Goal: Book appointment/travel/reservation

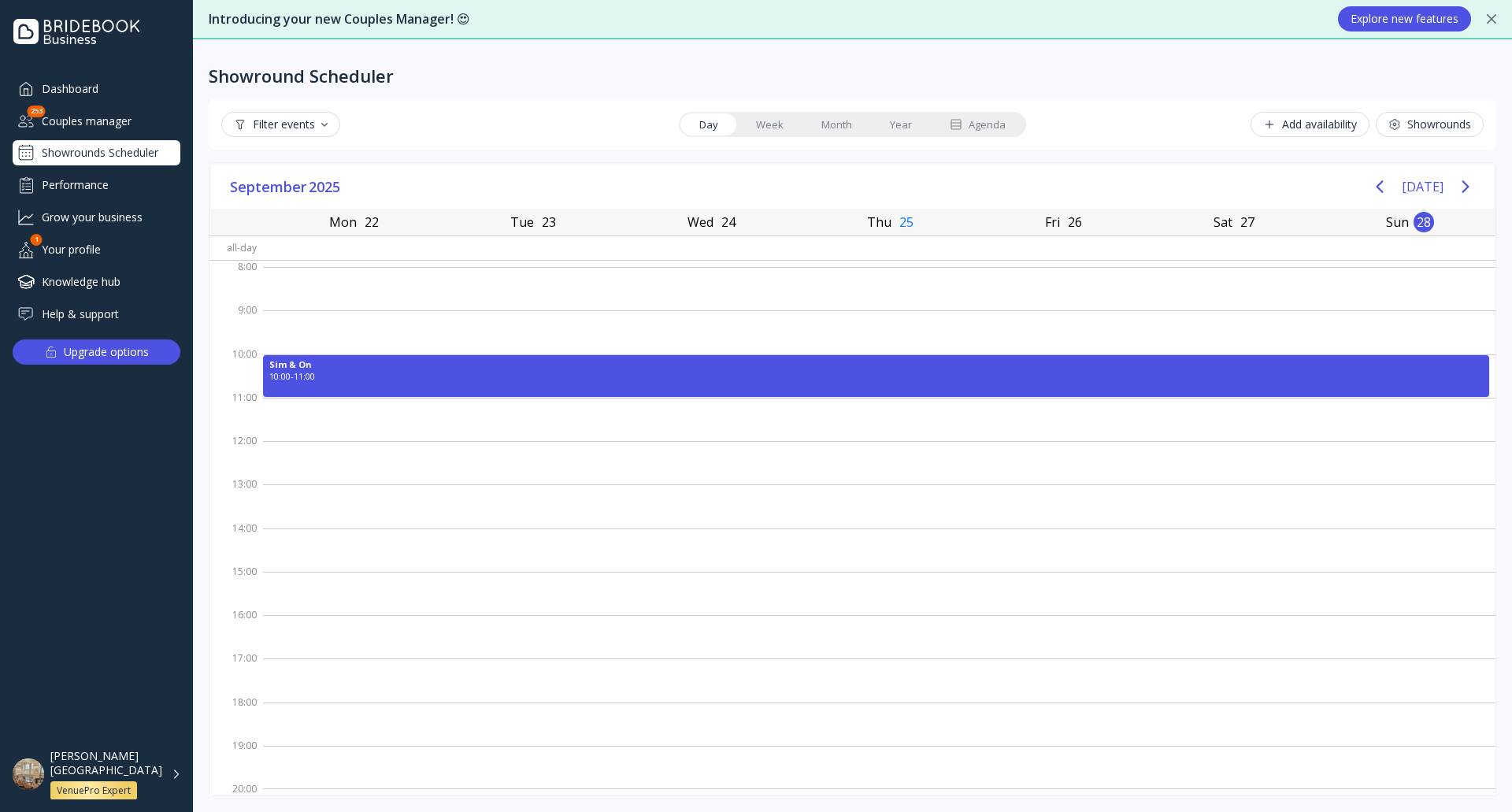
click at [767, 117] on link "Week" at bounding box center [770, 124] width 65 height 22
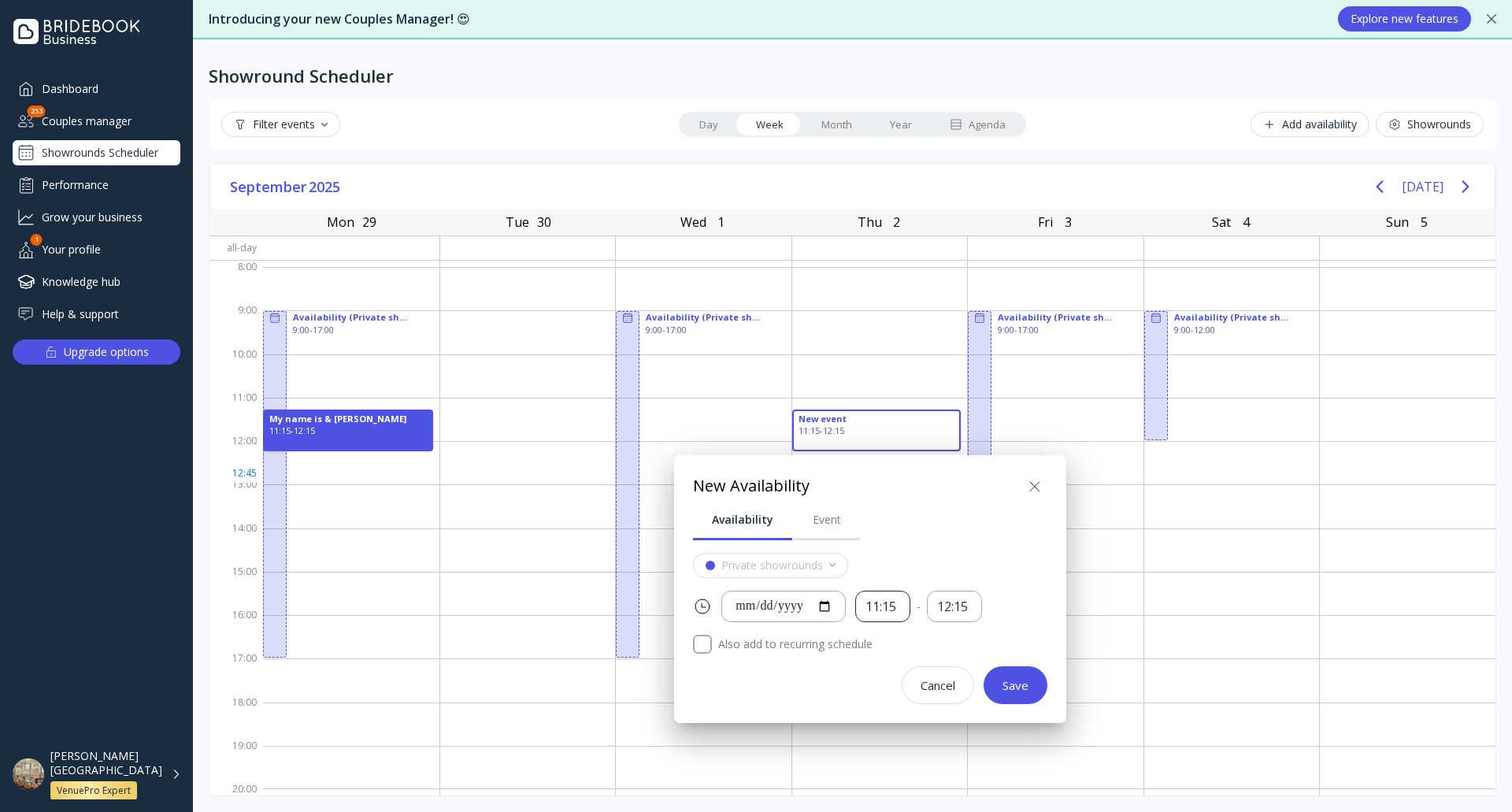
click at [900, 608] on div "11:15" at bounding box center [883, 607] width 35 height 18
click at [928, 556] on div "Private showrounds" at bounding box center [870, 566] width 355 height 25
click at [972, 604] on div "12:15" at bounding box center [955, 607] width 35 height 18
click at [928, 537] on div "Availability Event" at bounding box center [870, 520] width 355 height 41
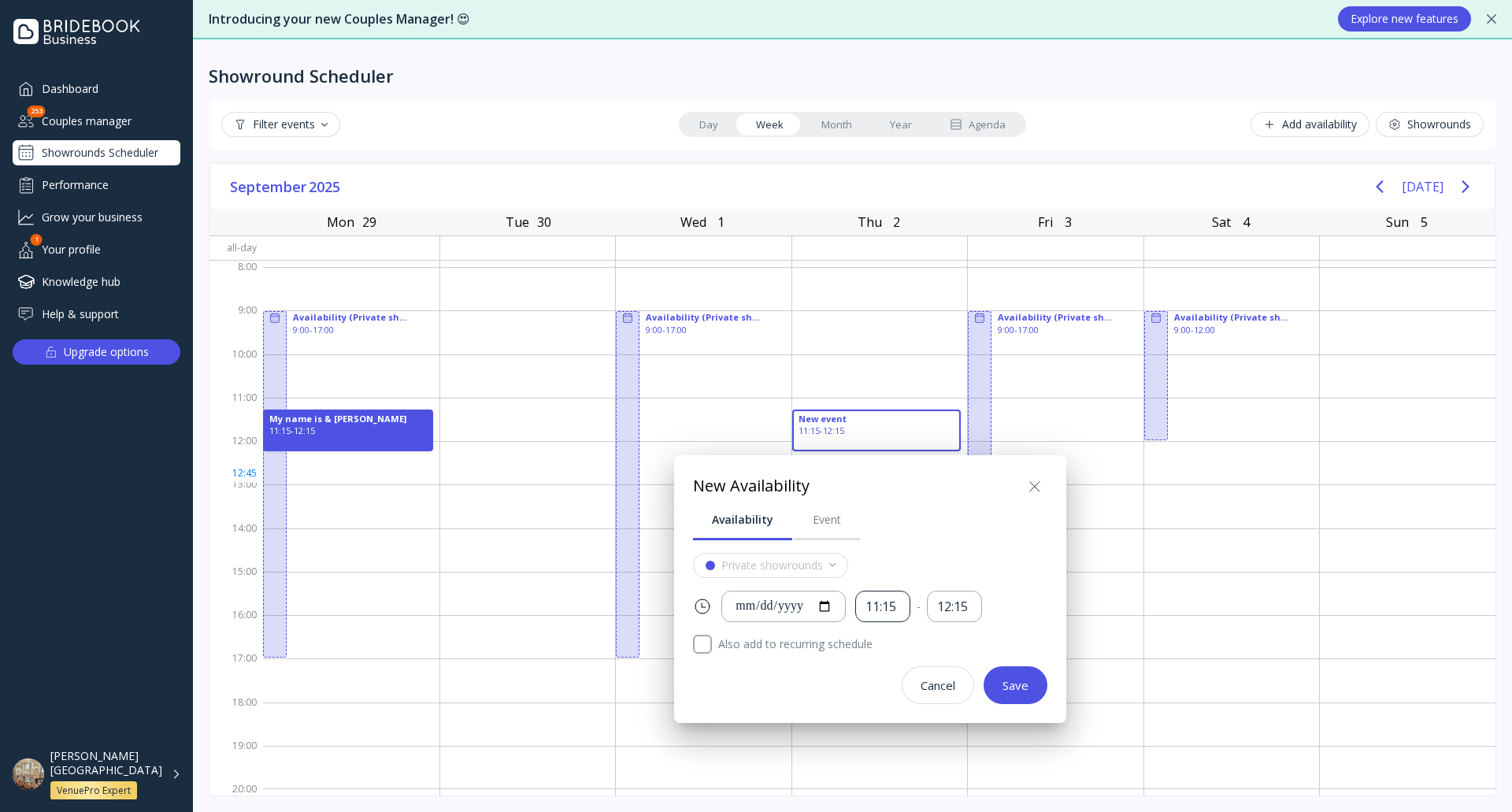
click at [894, 603] on div "11:15" at bounding box center [883, 607] width 35 height 18
click at [923, 719] on div "09:00" at bounding box center [916, 715] width 60 height 14
click at [971, 606] on div "12:15" at bounding box center [955, 607] width 35 height 18
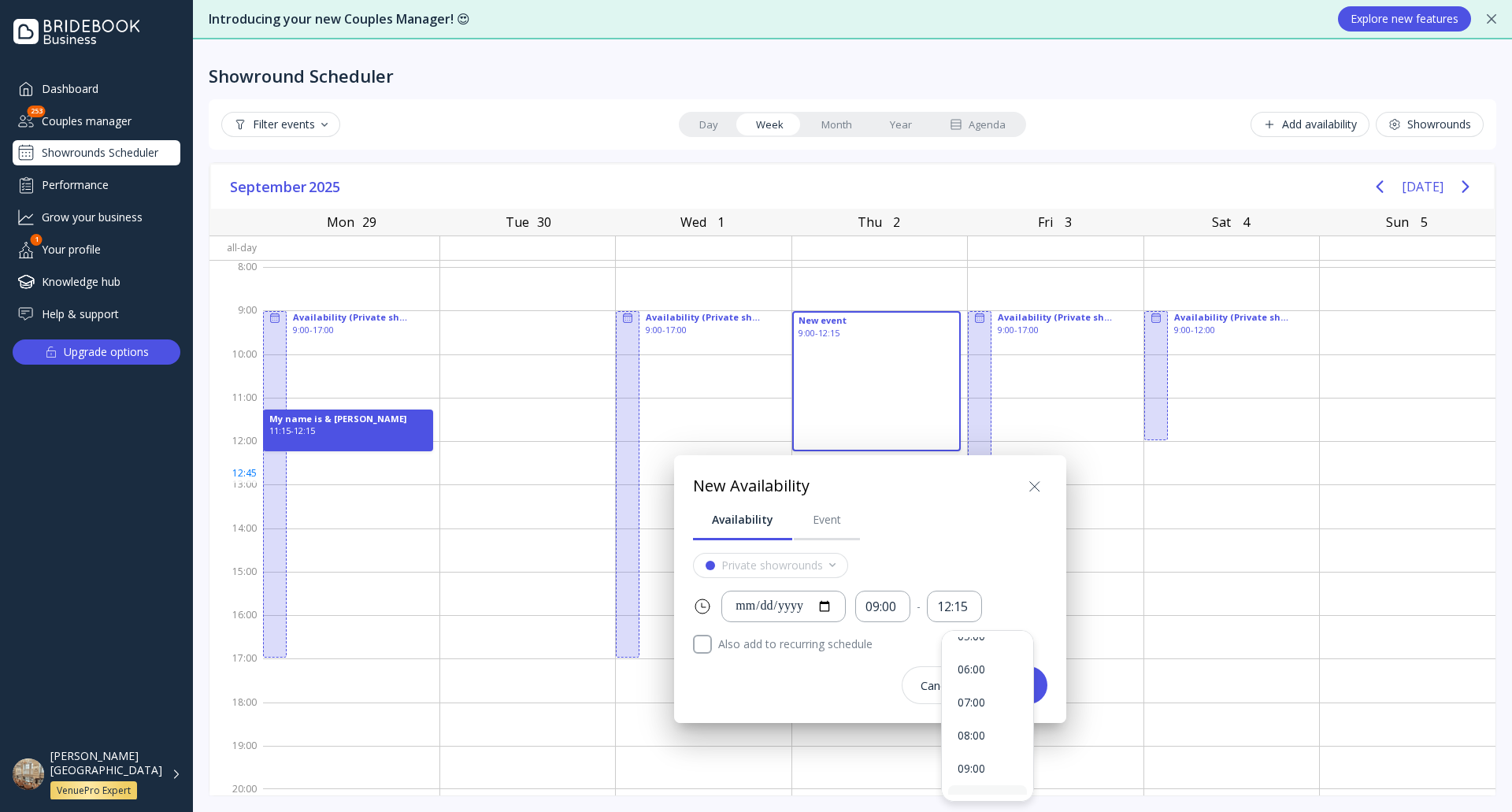
scroll to position [158, 0]
click at [991, 690] on div "06:00" at bounding box center [988, 695] width 60 height 14
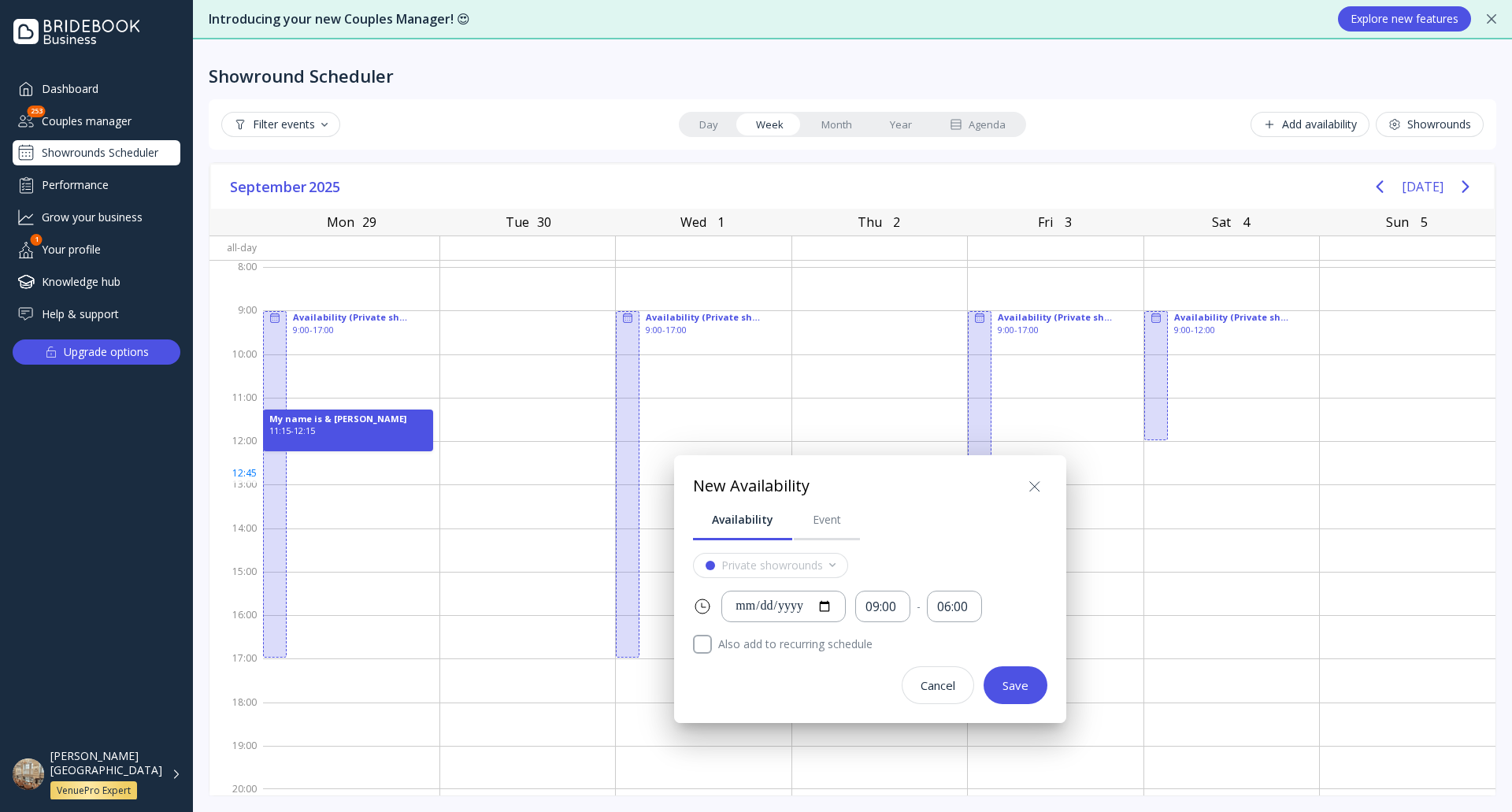
click at [1028, 685] on div "Save" at bounding box center [1015, 685] width 26 height 12
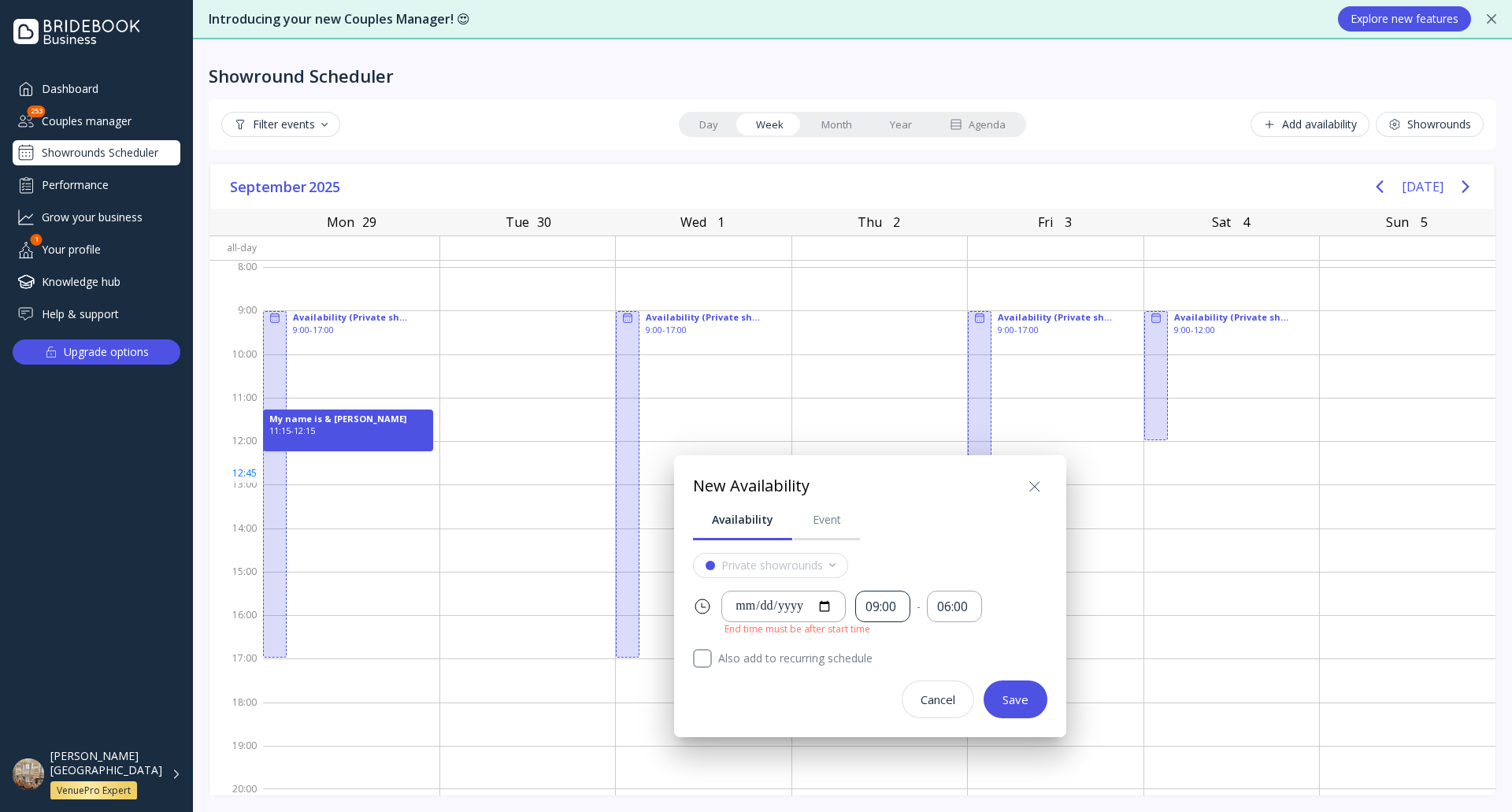
click at [899, 599] on div "09:00" at bounding box center [883, 607] width 35 height 18
click at [907, 700] on div "06:00" at bounding box center [916, 695] width 60 height 14
click at [968, 609] on div "06:00" at bounding box center [955, 607] width 35 height 18
click at [986, 731] on div "07:00" at bounding box center [988, 728] width 60 height 14
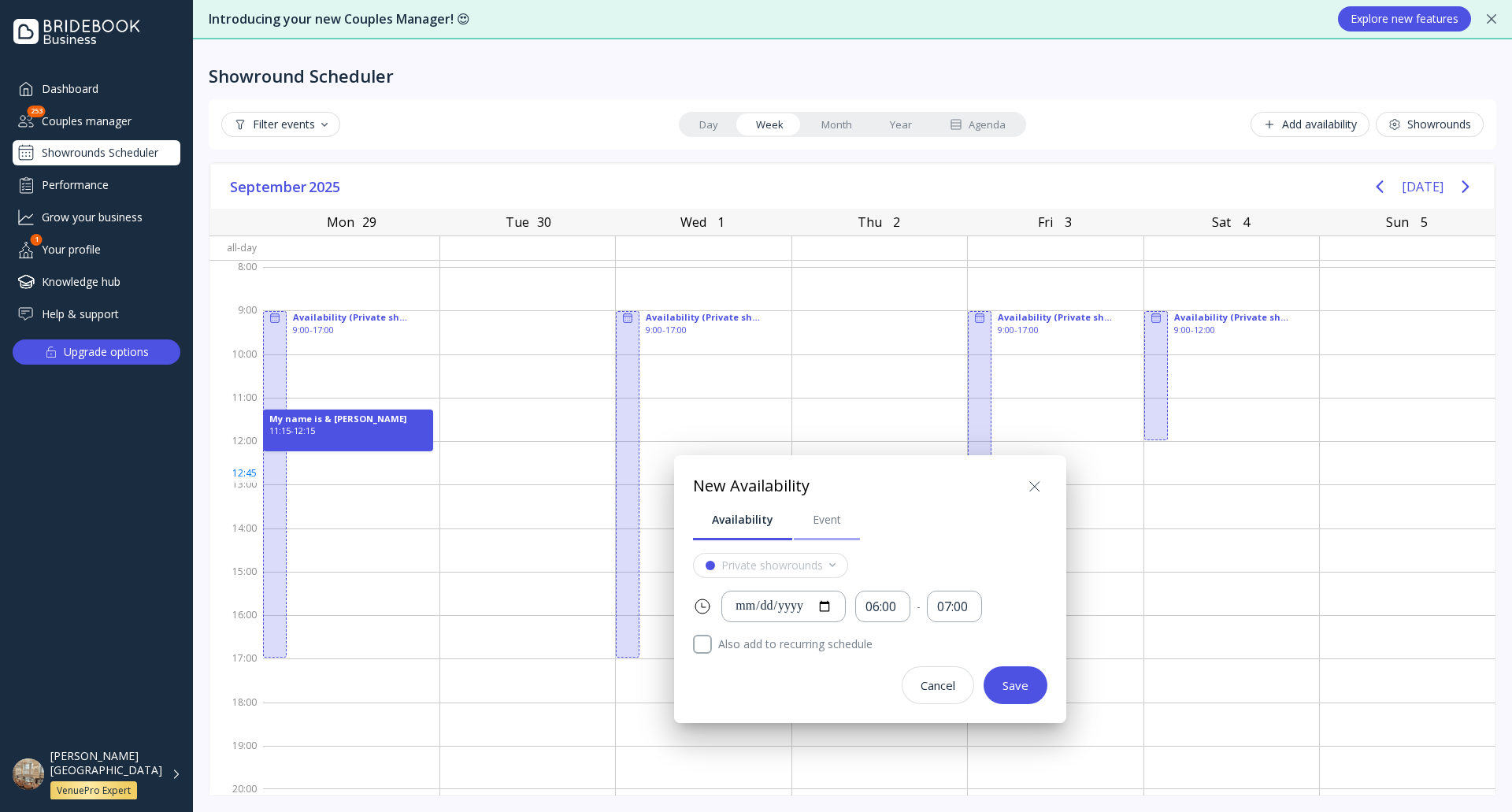
click at [832, 528] on link "Event" at bounding box center [827, 520] width 66 height 41
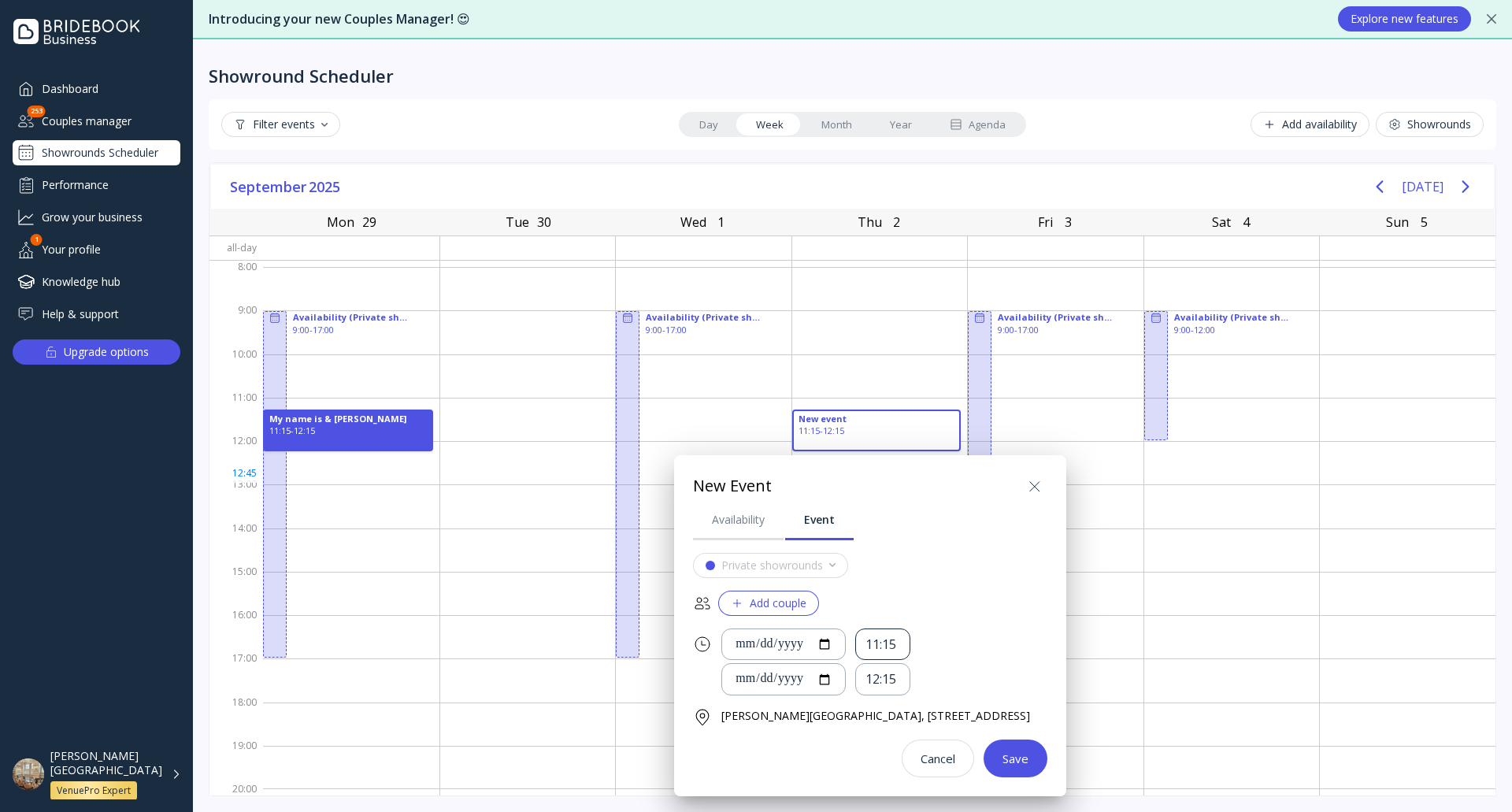
click at [896, 645] on div "11:15" at bounding box center [883, 645] width 35 height 18
click at [975, 656] on div "**********" at bounding box center [885, 644] width 326 height 32
click at [900, 676] on div "12:15" at bounding box center [883, 680] width 35 height 18
click at [918, 600] on div "03:00" at bounding box center [916, 606] width 60 height 14
click at [1047, 761] on button "Save" at bounding box center [1015, 759] width 64 height 38
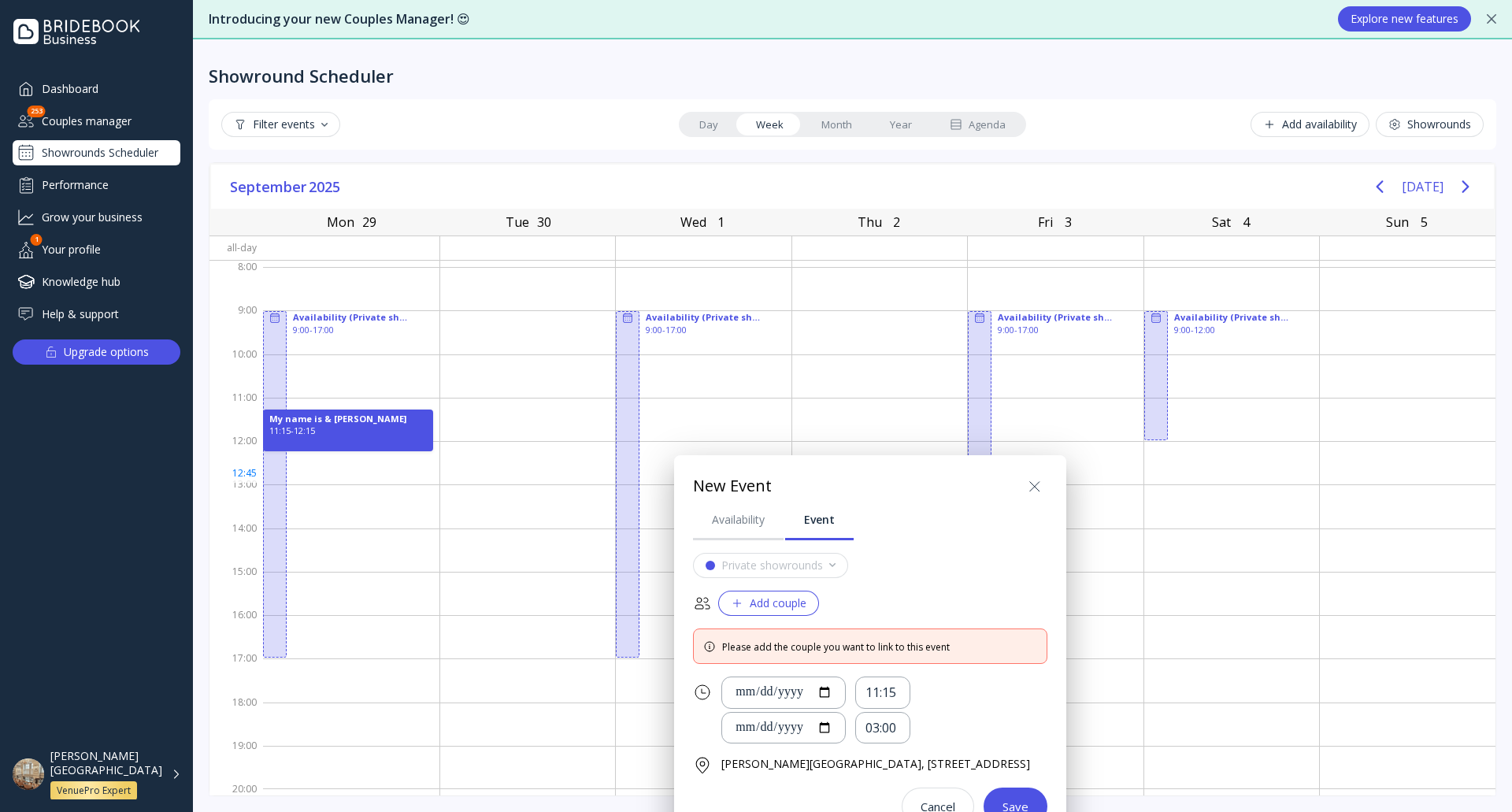
click at [803, 606] on div "Add couple" at bounding box center [768, 603] width 75 height 12
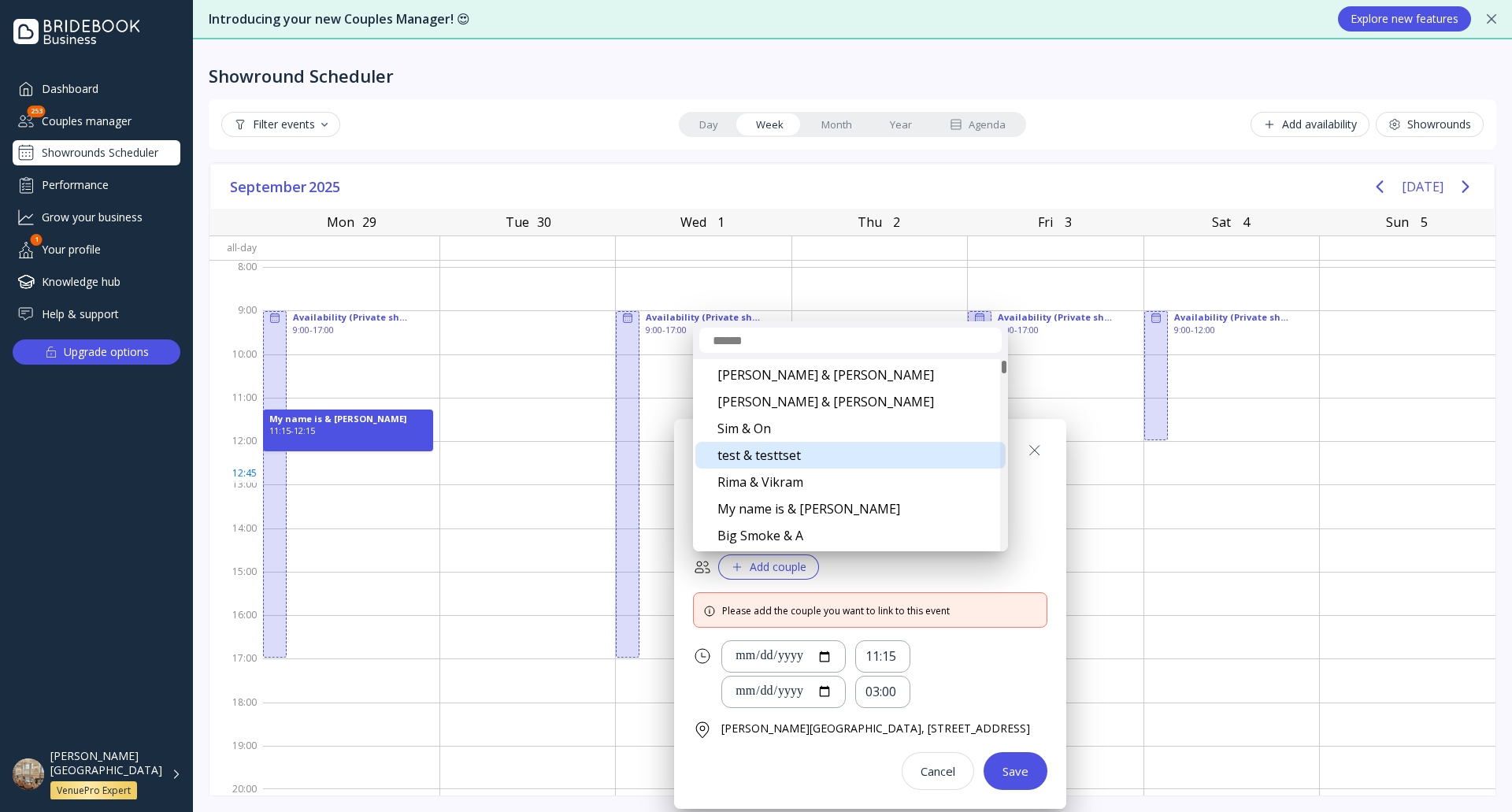
click at [798, 453] on div "test & testtset" at bounding box center [850, 456] width 310 height 26
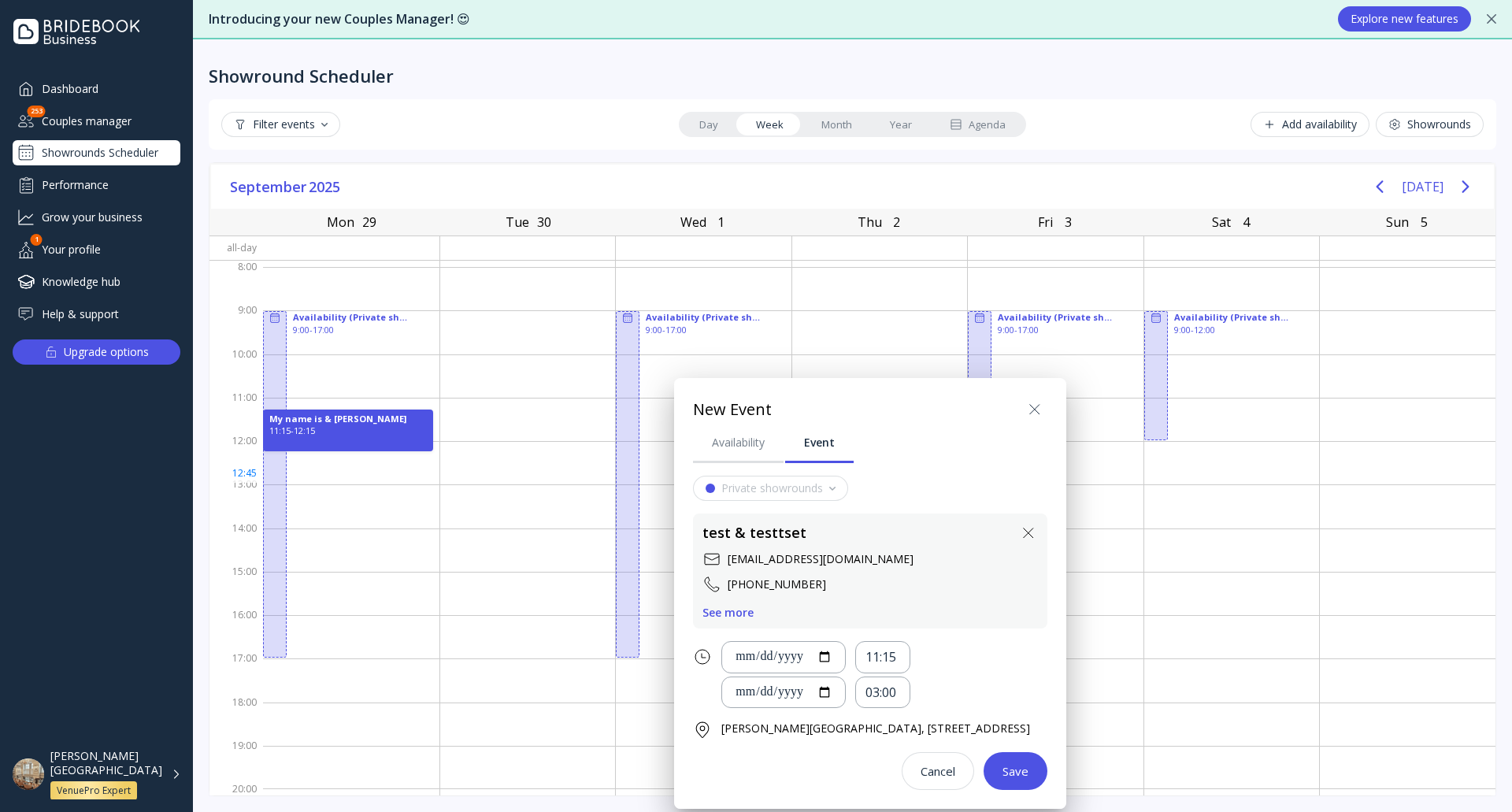
click at [1028, 776] on div "Save" at bounding box center [1015, 771] width 26 height 12
click at [1028, 768] on div "Save" at bounding box center [1015, 771] width 26 height 12
click at [1028, 771] on div "Save" at bounding box center [1015, 771] width 26 height 12
click at [1044, 413] on icon at bounding box center [1035, 409] width 19 height 19
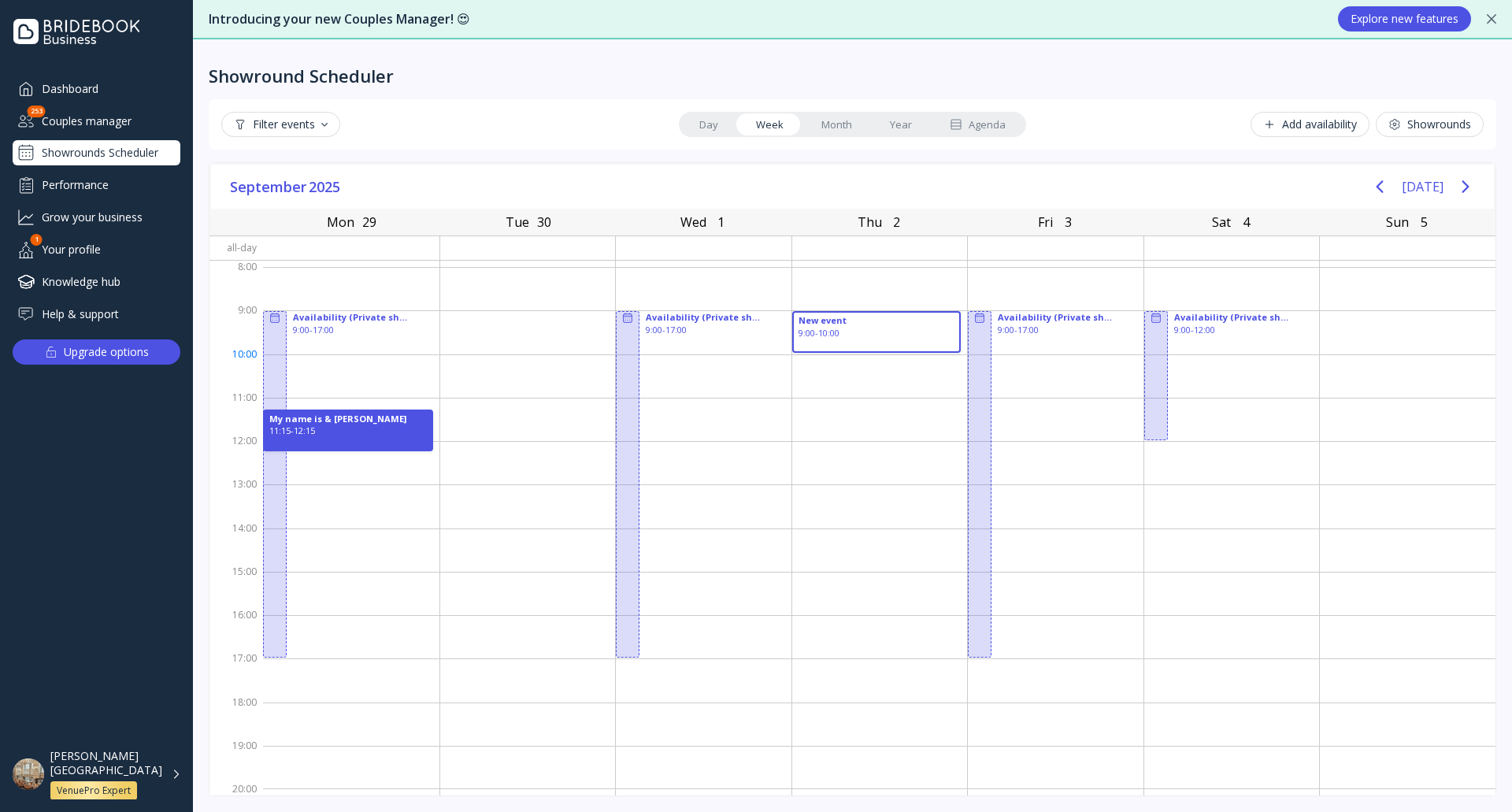
drag, startPoint x: 816, startPoint y: 319, endPoint x: 859, endPoint y: 352, distance: 54.2
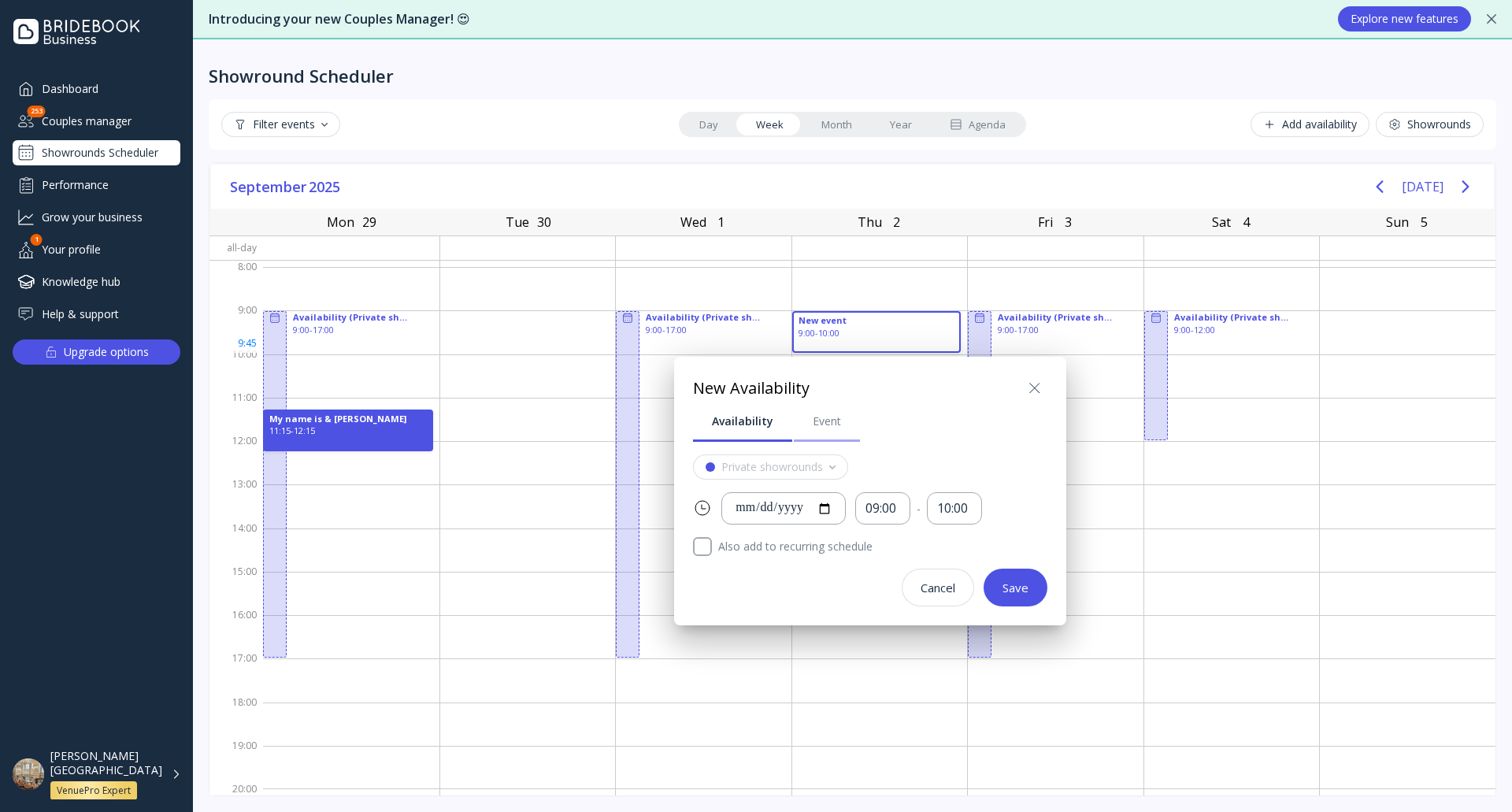
click at [832, 437] on link "Event" at bounding box center [827, 422] width 66 height 41
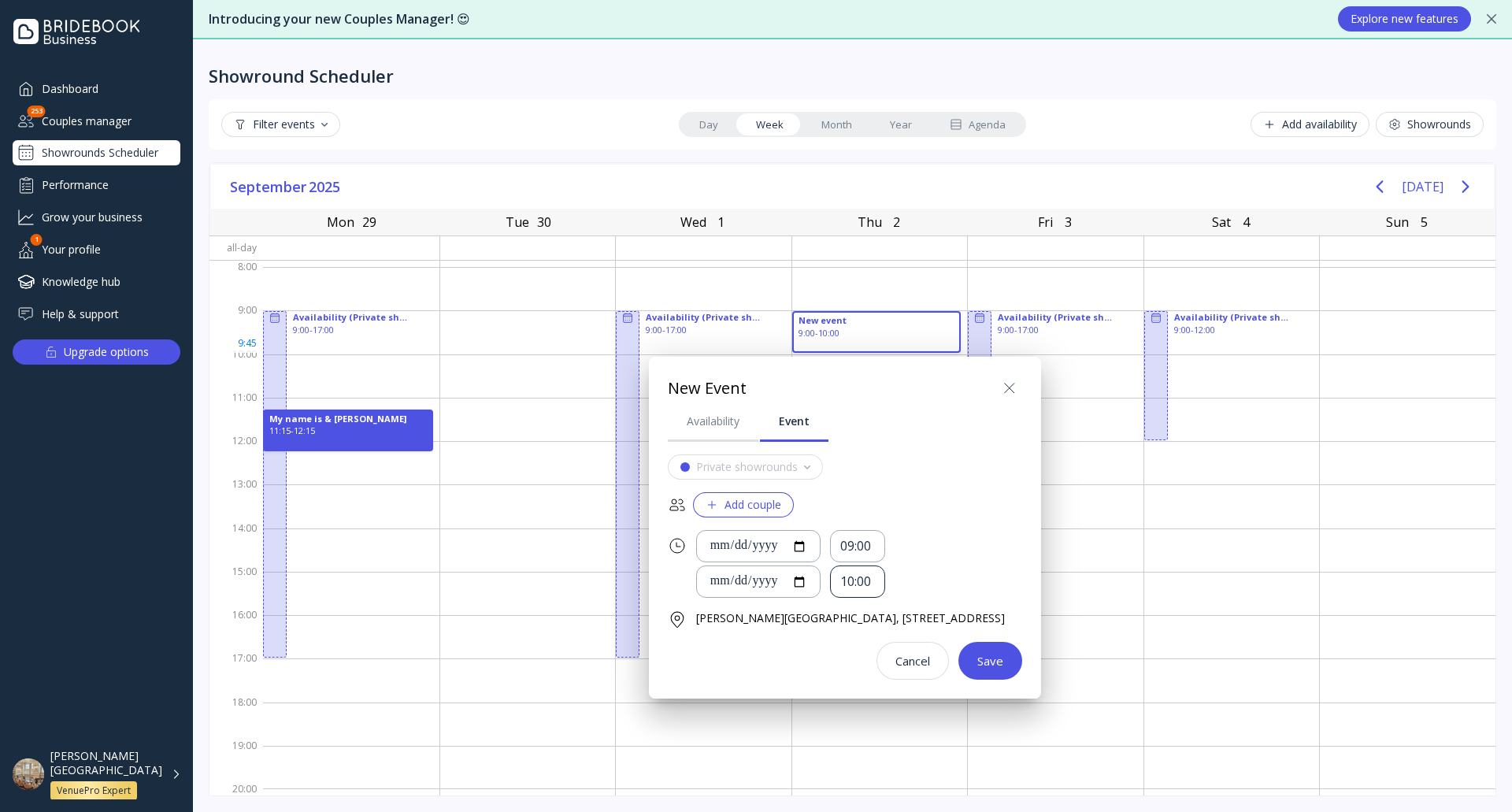
click at [875, 589] on div "10:00" at bounding box center [858, 582] width 35 height 18
click at [890, 701] on div "02:00" at bounding box center [890, 695] width 60 height 14
click at [1023, 657] on button "Save" at bounding box center [990, 662] width 64 height 38
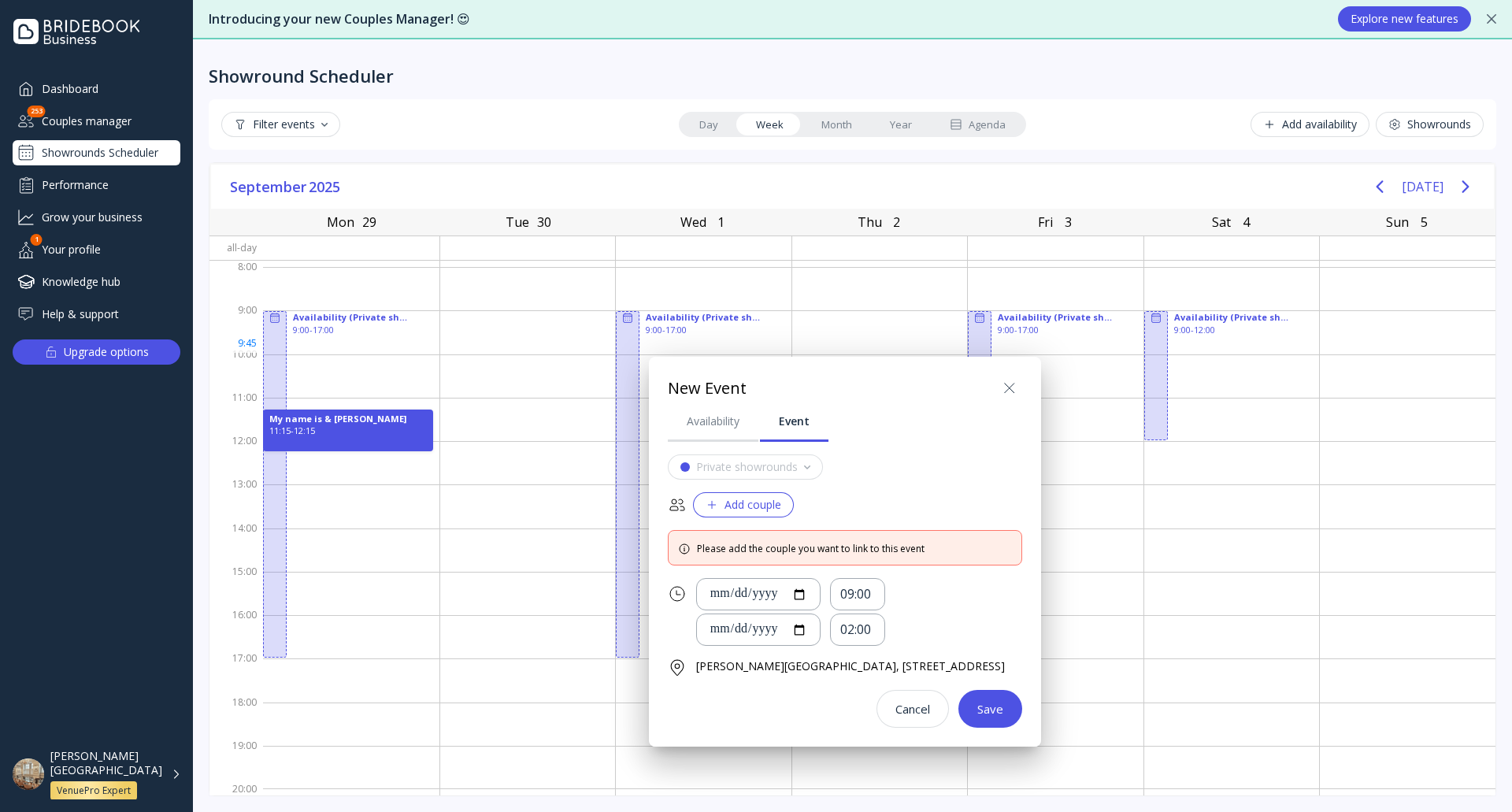
click at [746, 509] on div "Add couple" at bounding box center [743, 504] width 75 height 12
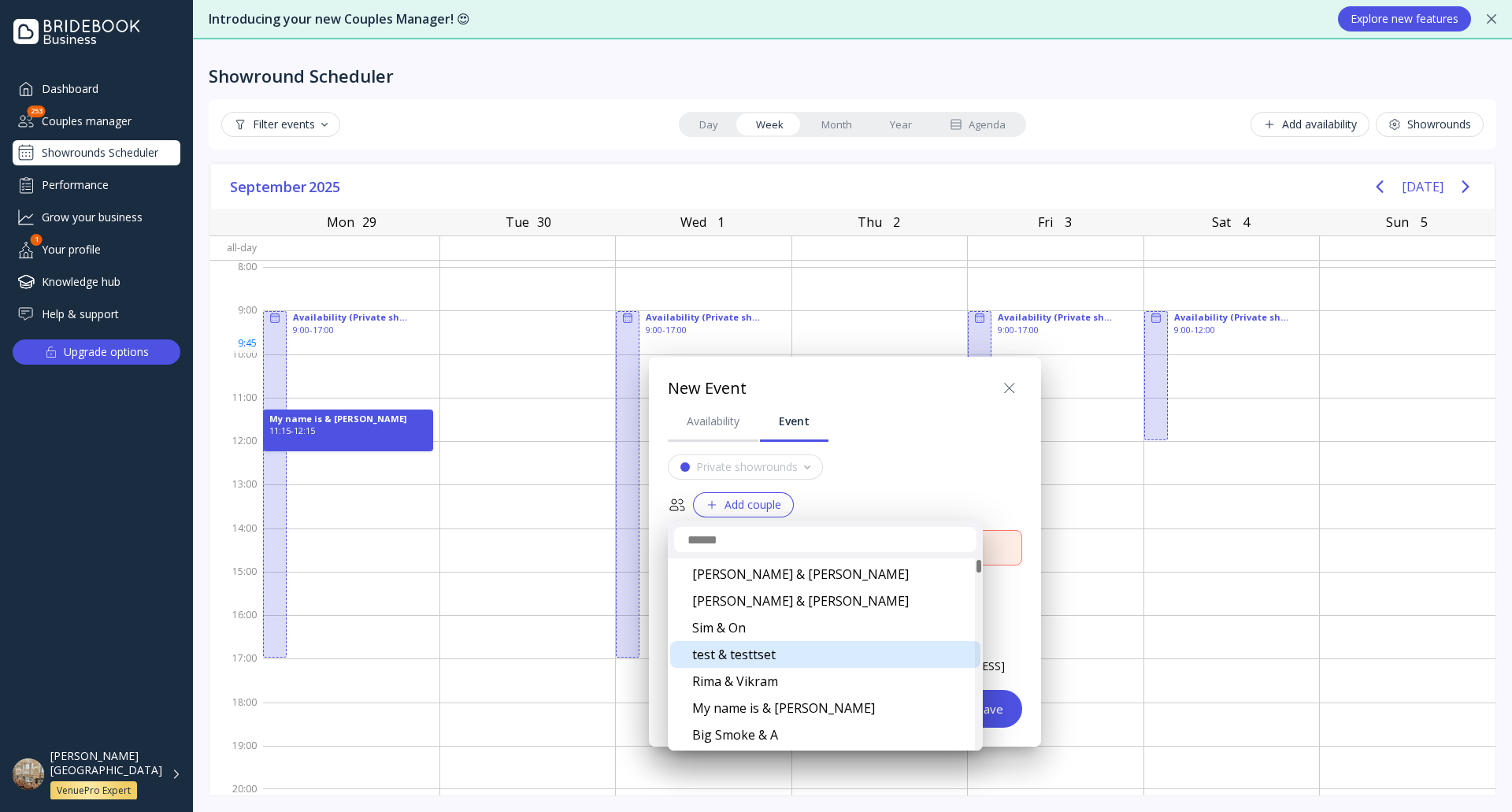
click at [780, 658] on div "test & testtset" at bounding box center [825, 655] width 310 height 26
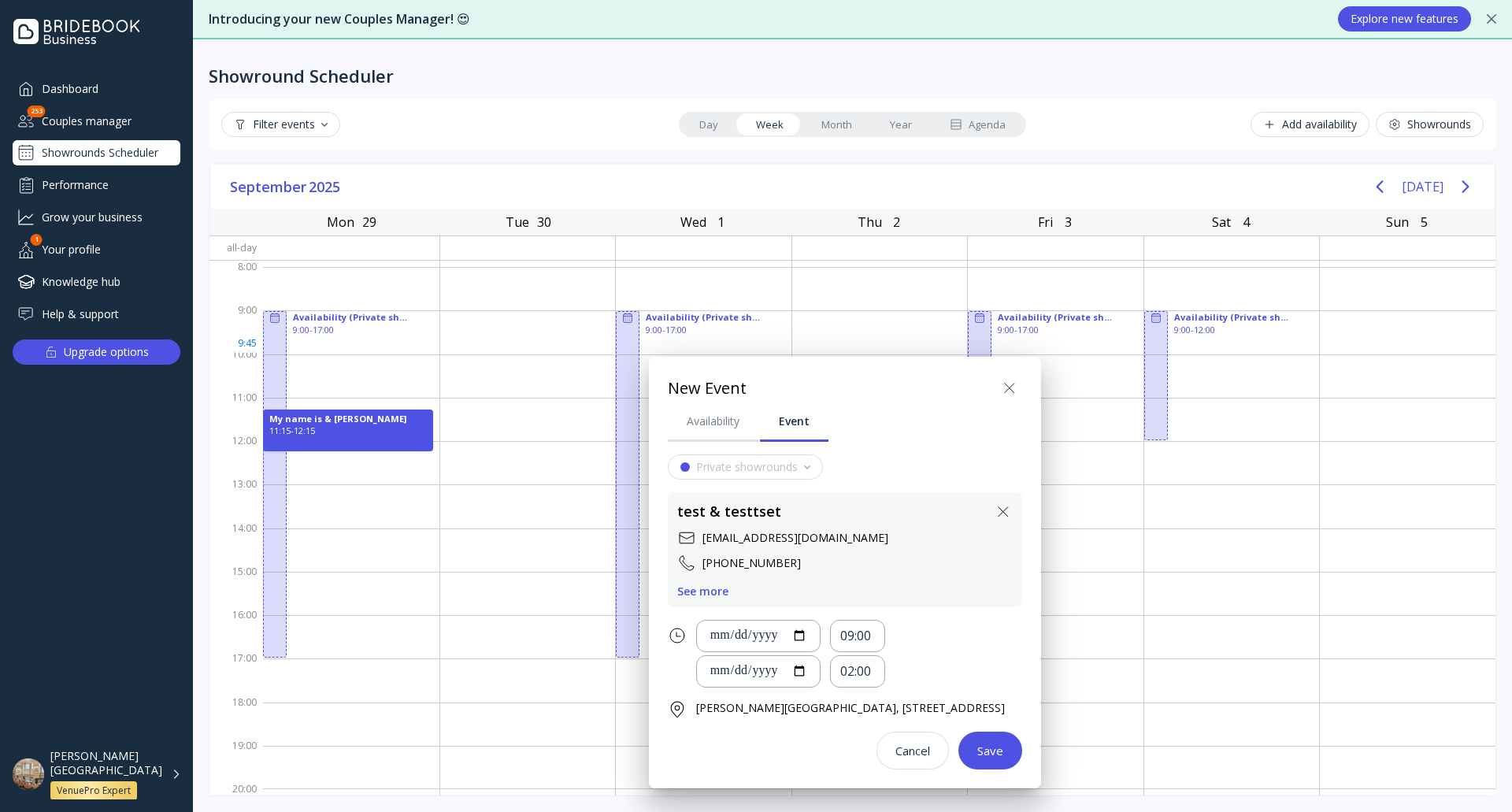
click at [1004, 751] on div "Save" at bounding box center [990, 750] width 26 height 12
click at [1023, 742] on button "Save" at bounding box center [990, 751] width 64 height 38
click at [885, 640] on div "09:00" at bounding box center [857, 636] width 55 height 32
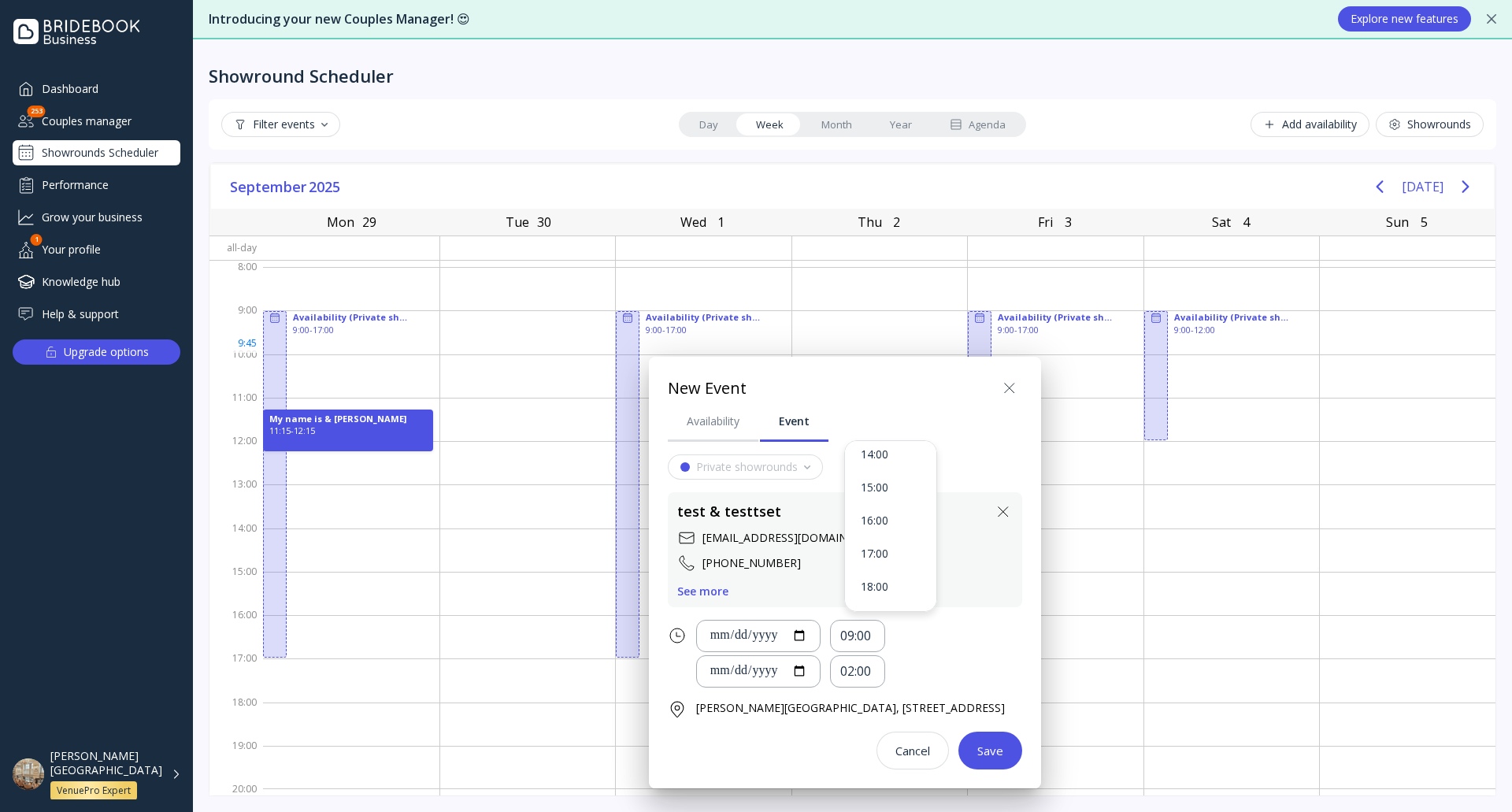
click at [976, 616] on div "**********" at bounding box center [845, 612] width 355 height 314
click at [726, 426] on div "Availability" at bounding box center [713, 421] width 53 height 16
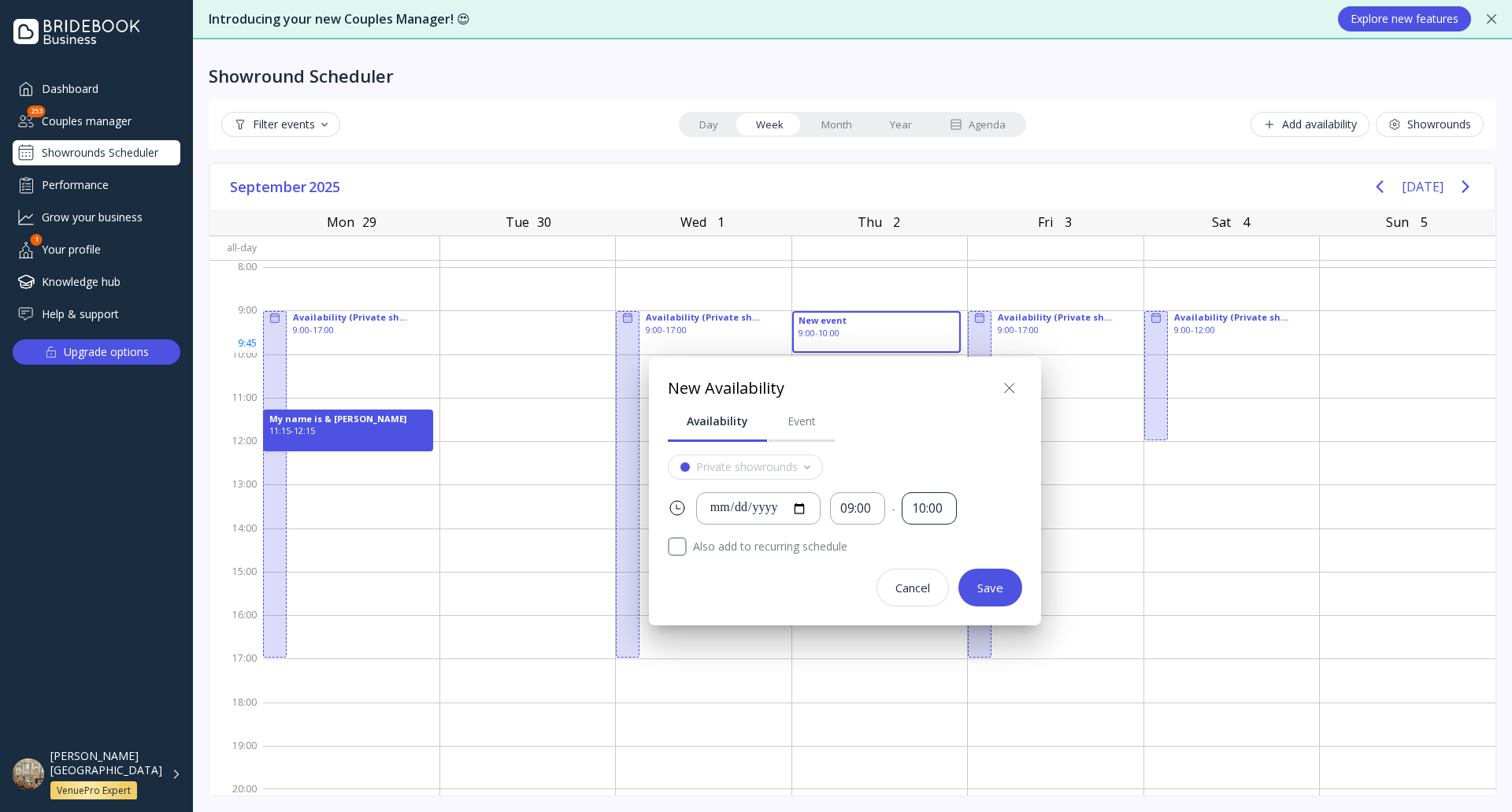
click at [947, 513] on div "10:00" at bounding box center [929, 509] width 35 height 18
click at [964, 649] on div "03:00" at bounding box center [961, 655] width 60 height 14
click at [1001, 591] on div "Save" at bounding box center [990, 587] width 26 height 12
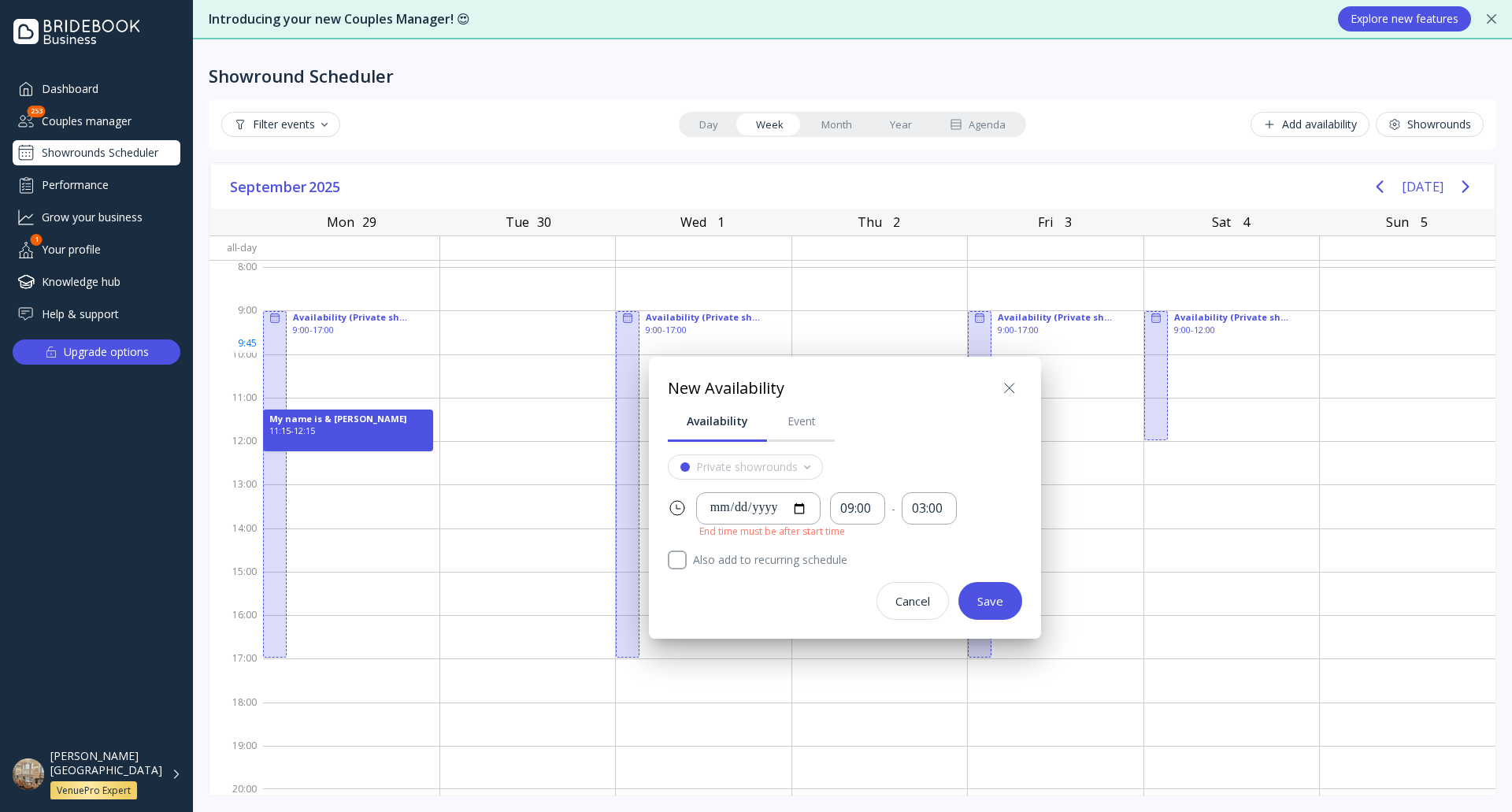
click at [1004, 383] on icon at bounding box center [1009, 388] width 19 height 19
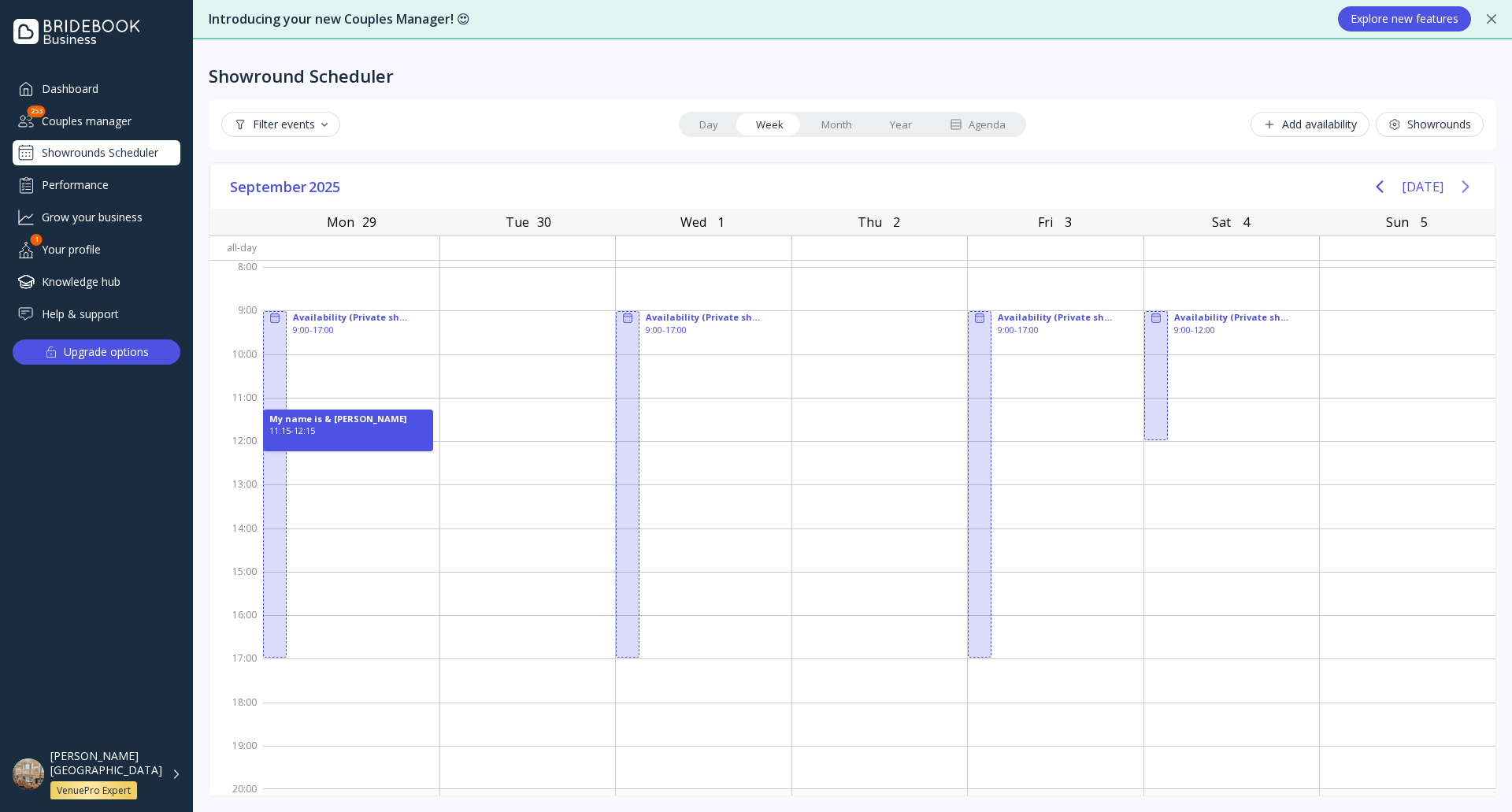
click at [1464, 189] on icon "Next page" at bounding box center [1466, 186] width 19 height 19
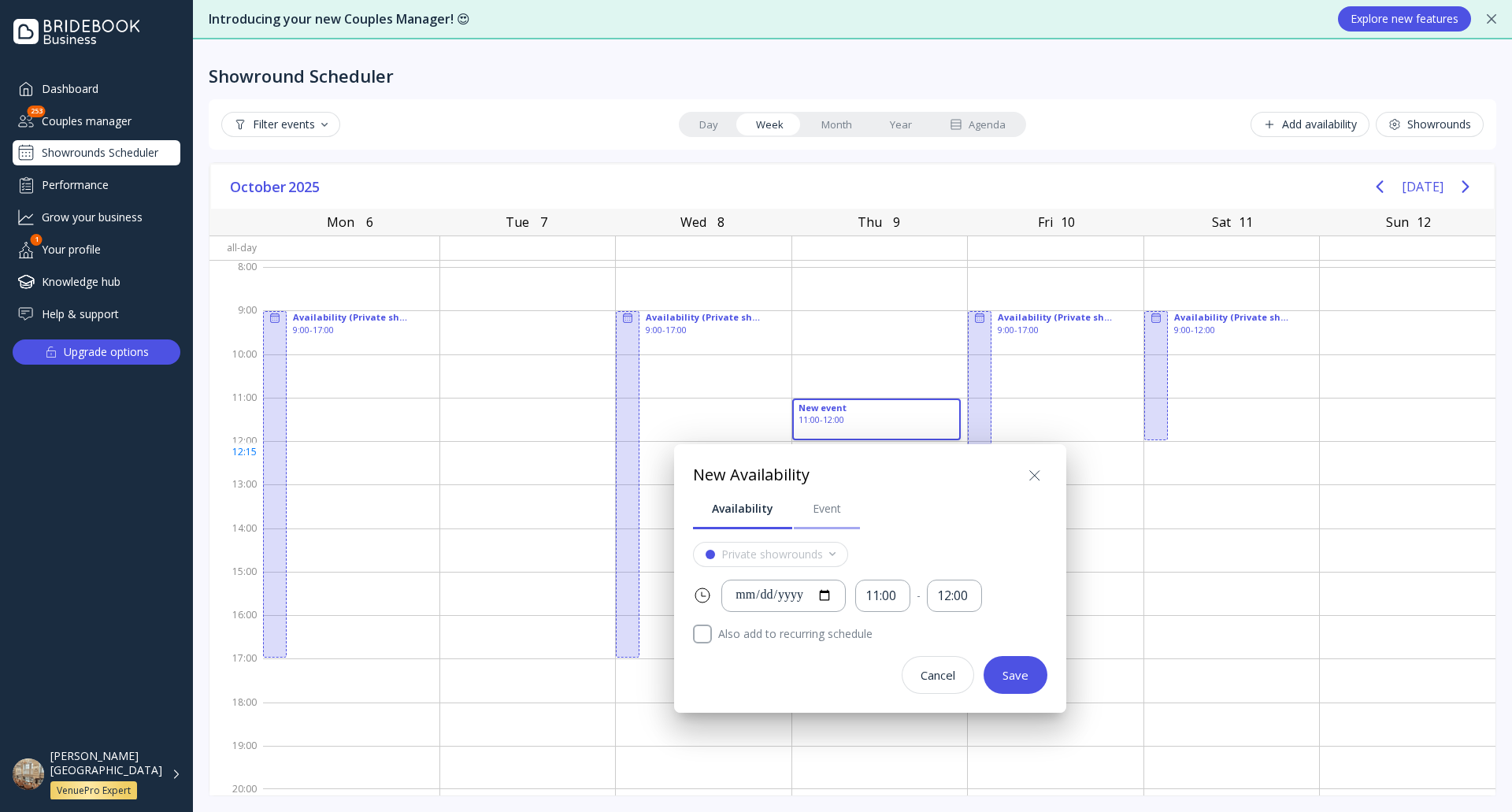
click at [833, 513] on div "Event" at bounding box center [827, 509] width 28 height 16
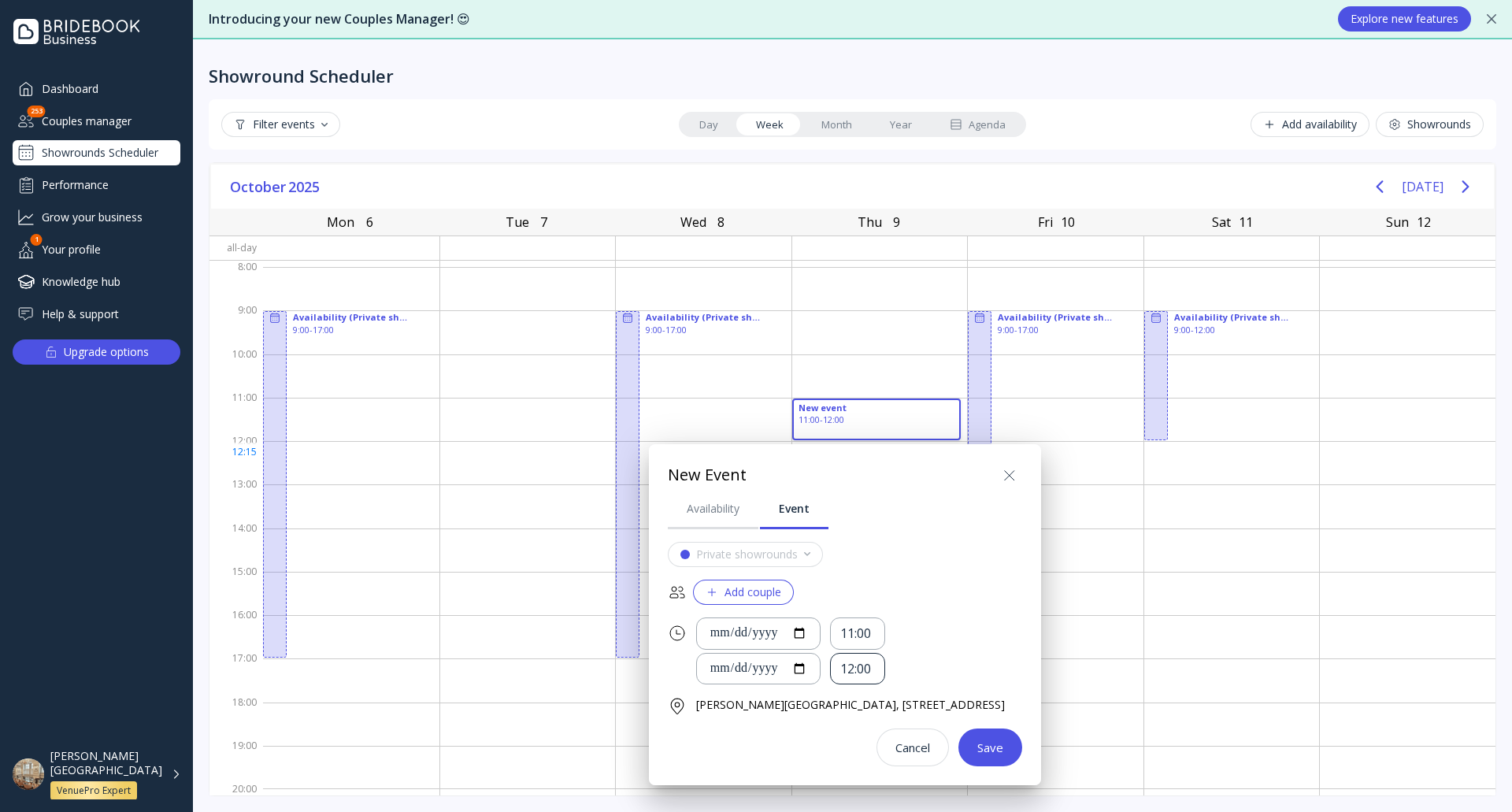
click at [873, 672] on div "12:00" at bounding box center [858, 669] width 35 height 18
click at [888, 596] on div "03:00" at bounding box center [890, 596] width 60 height 14
click at [1023, 759] on button "Save" at bounding box center [990, 748] width 64 height 38
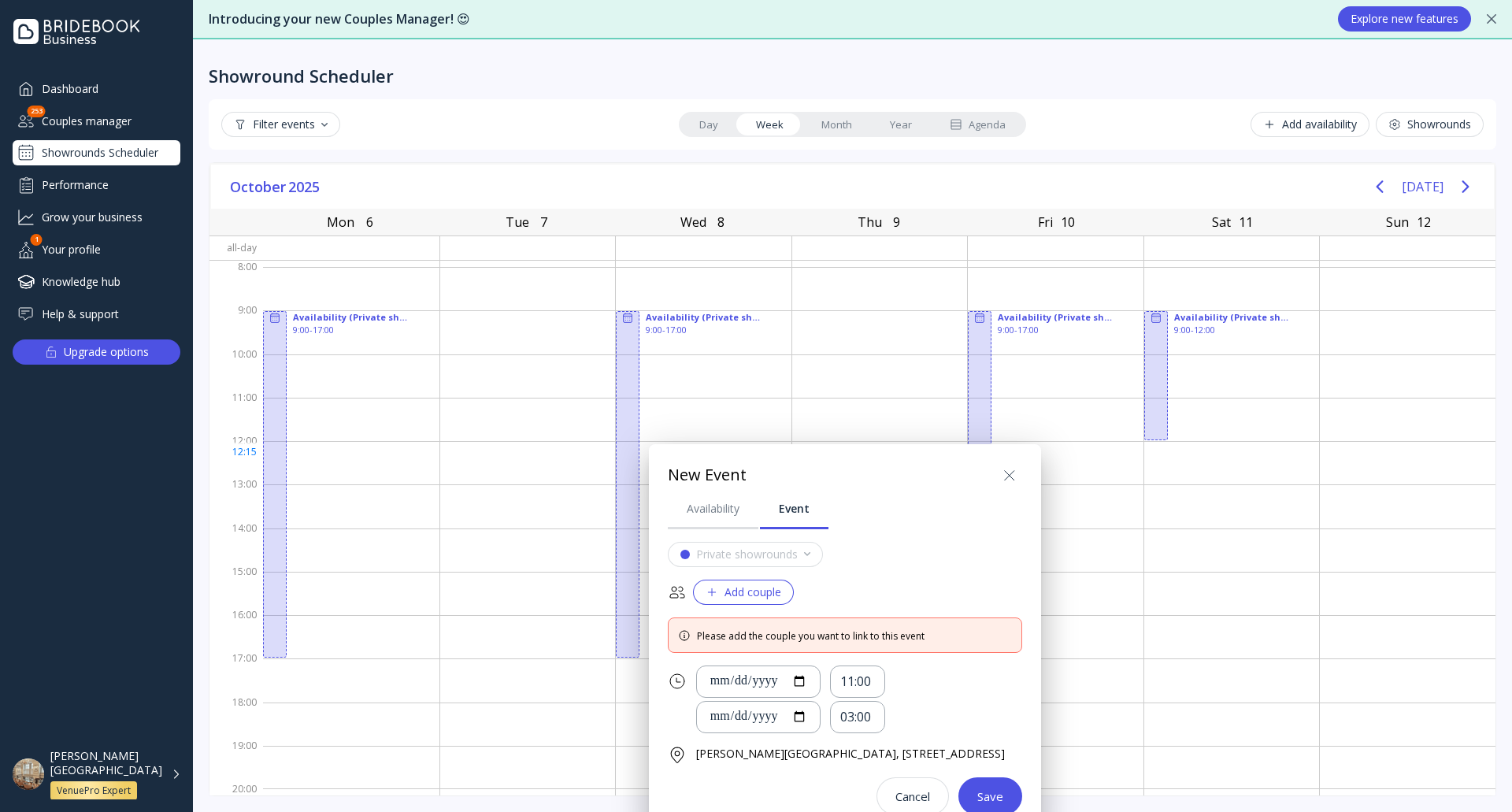
click at [775, 598] on div "Add couple" at bounding box center [743, 592] width 75 height 12
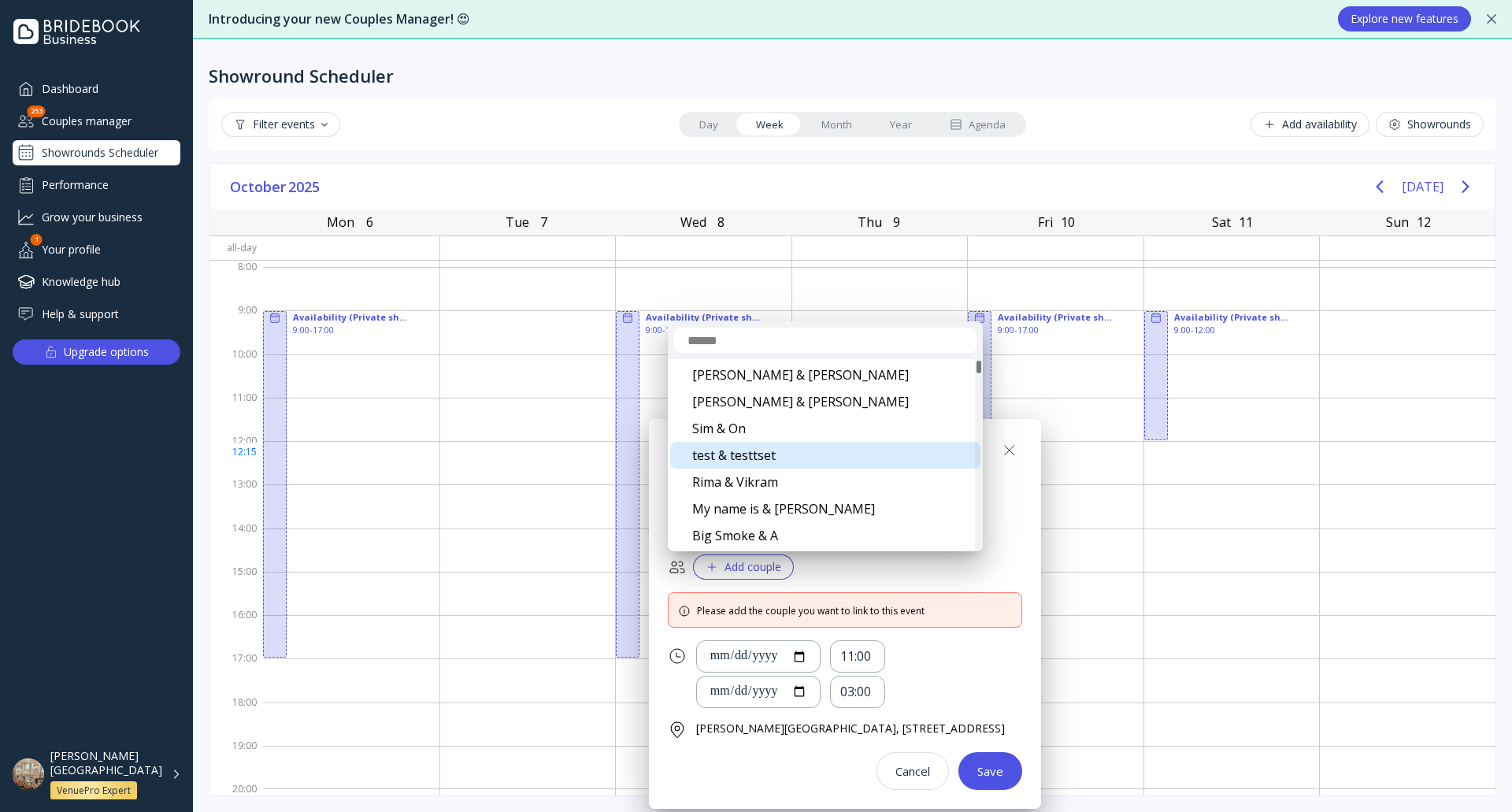
click at [774, 459] on div "test & testtset" at bounding box center [825, 456] width 310 height 26
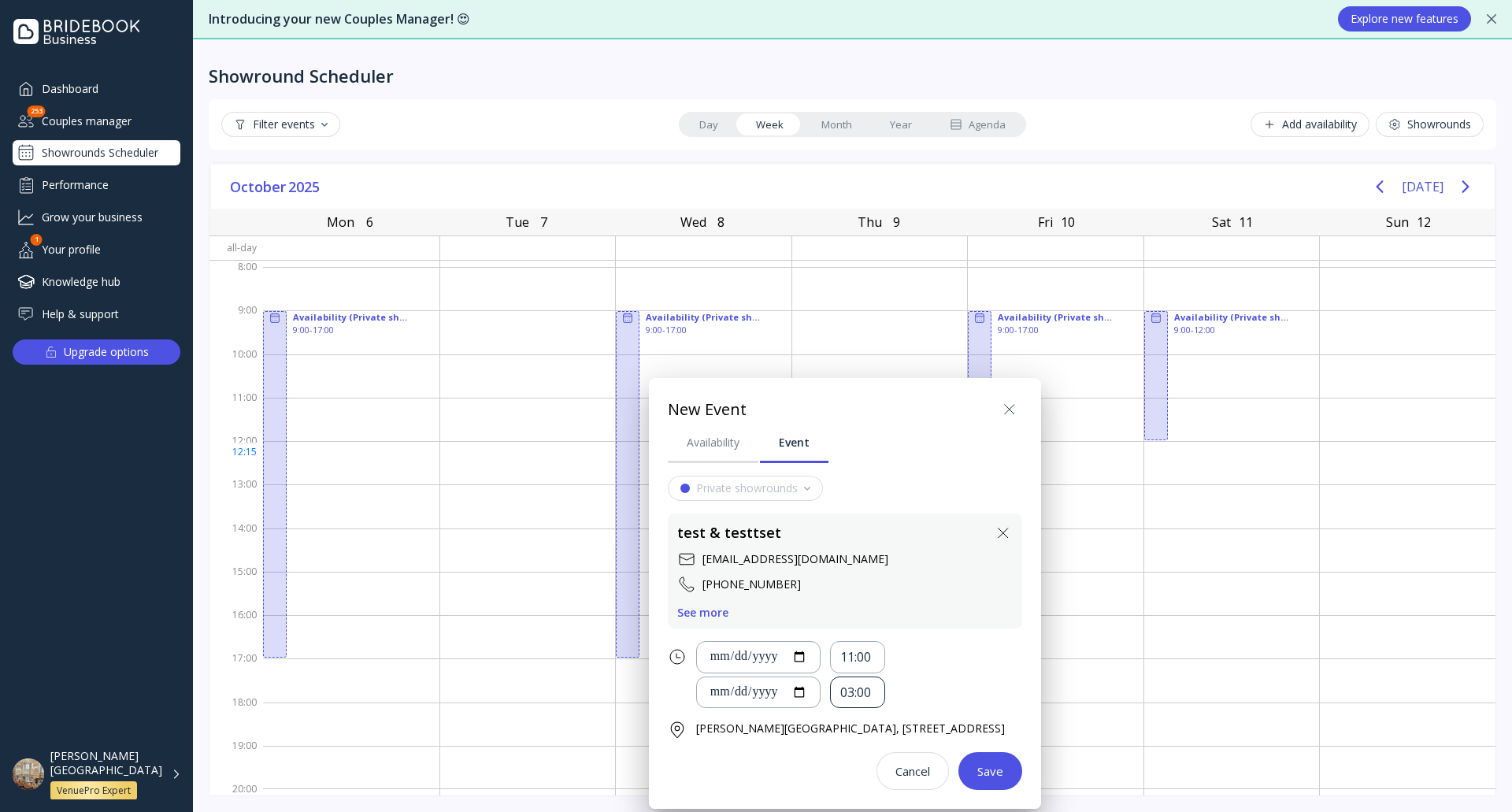
click at [875, 689] on div "03:00" at bounding box center [858, 693] width 35 height 18
click at [894, 615] on div "08:00" at bounding box center [890, 628] width 79 height 33
click at [1004, 774] on div "Save" at bounding box center [990, 771] width 26 height 12
click at [1004, 772] on div "Save" at bounding box center [990, 771] width 26 height 12
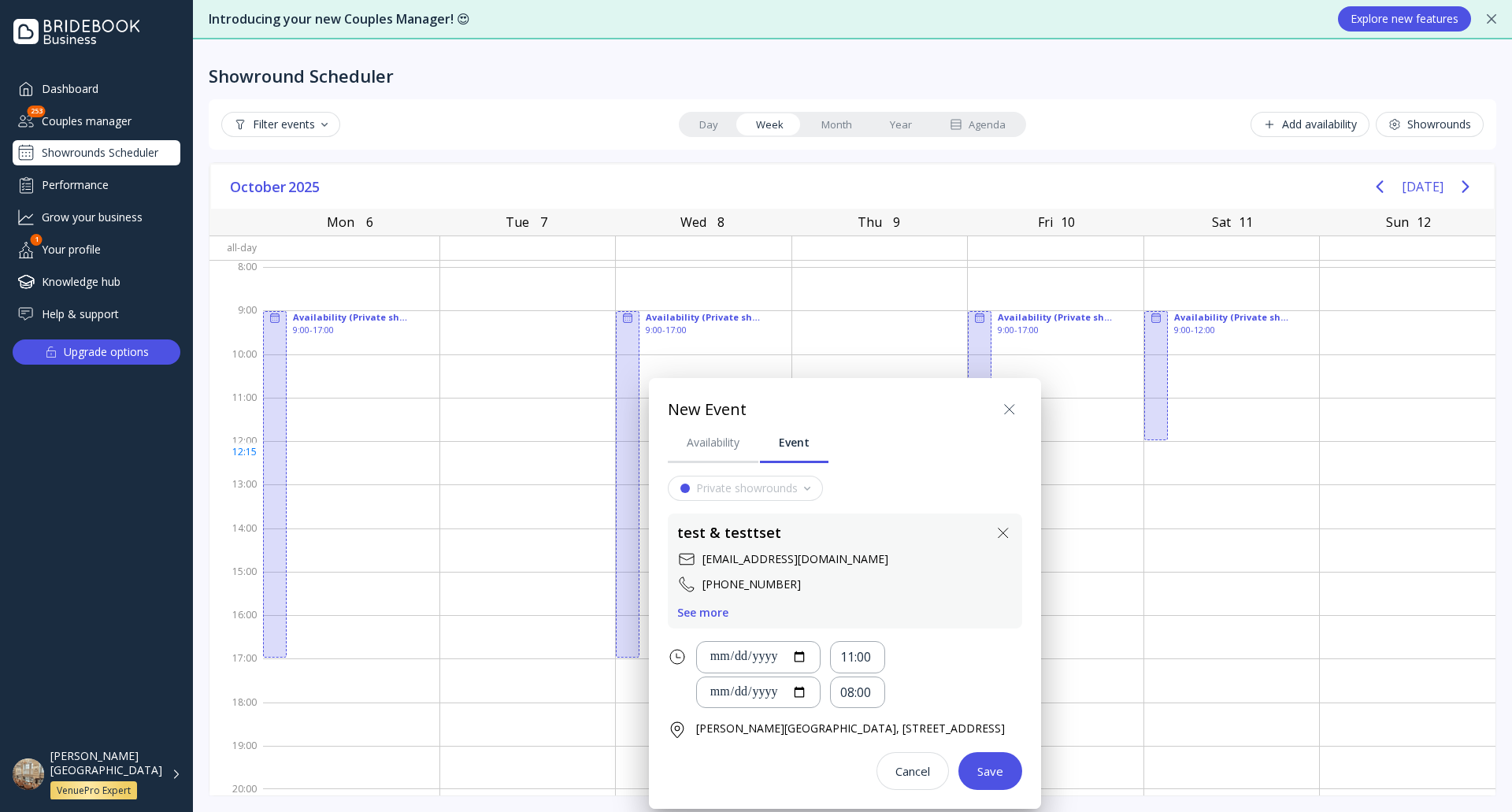
click at [1004, 772] on div "Save" at bounding box center [990, 771] width 26 height 12
click at [831, 126] on div at bounding box center [756, 406] width 1764 height 1064
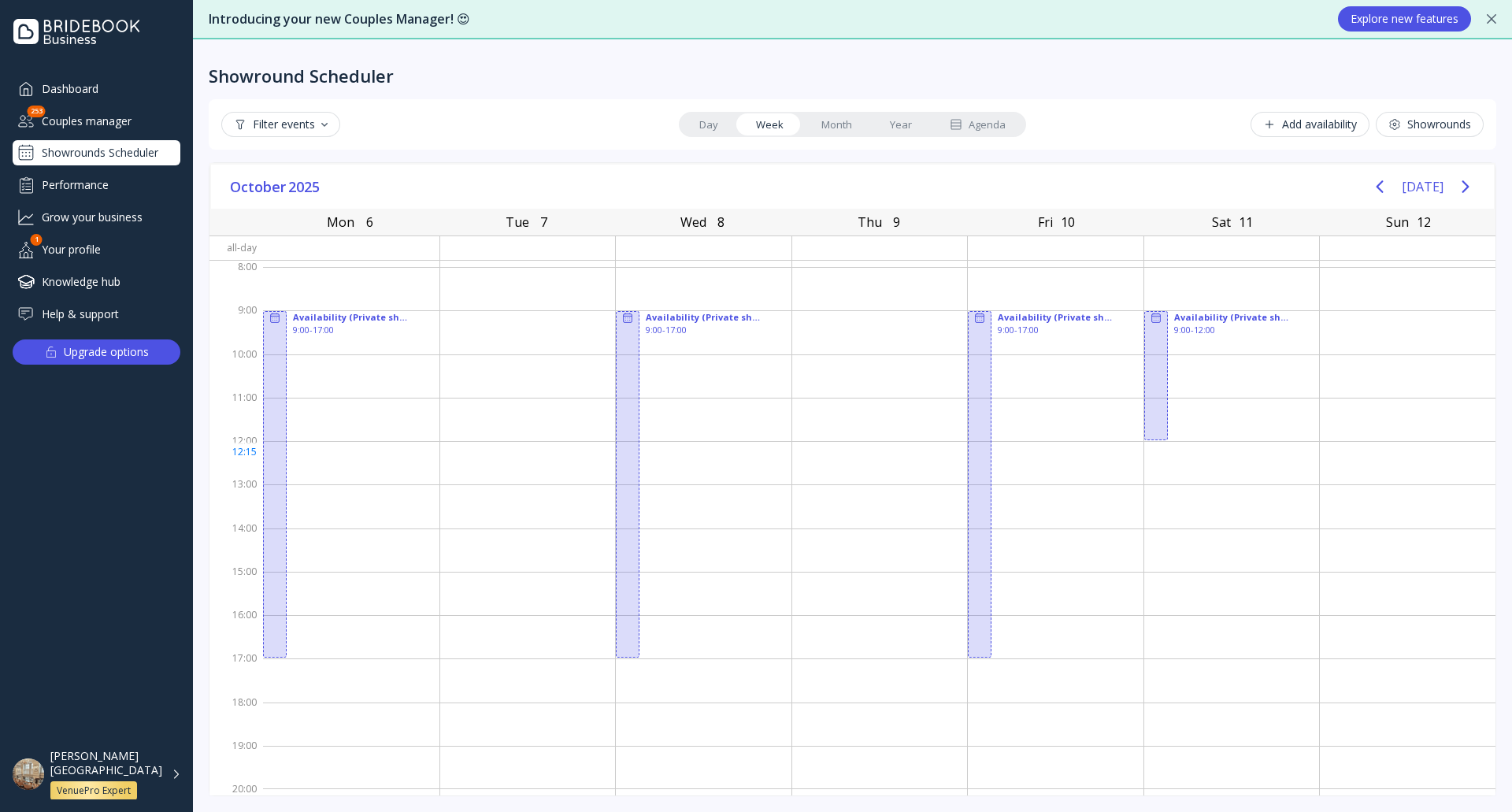
click at [831, 126] on link "Month" at bounding box center [837, 124] width 69 height 22
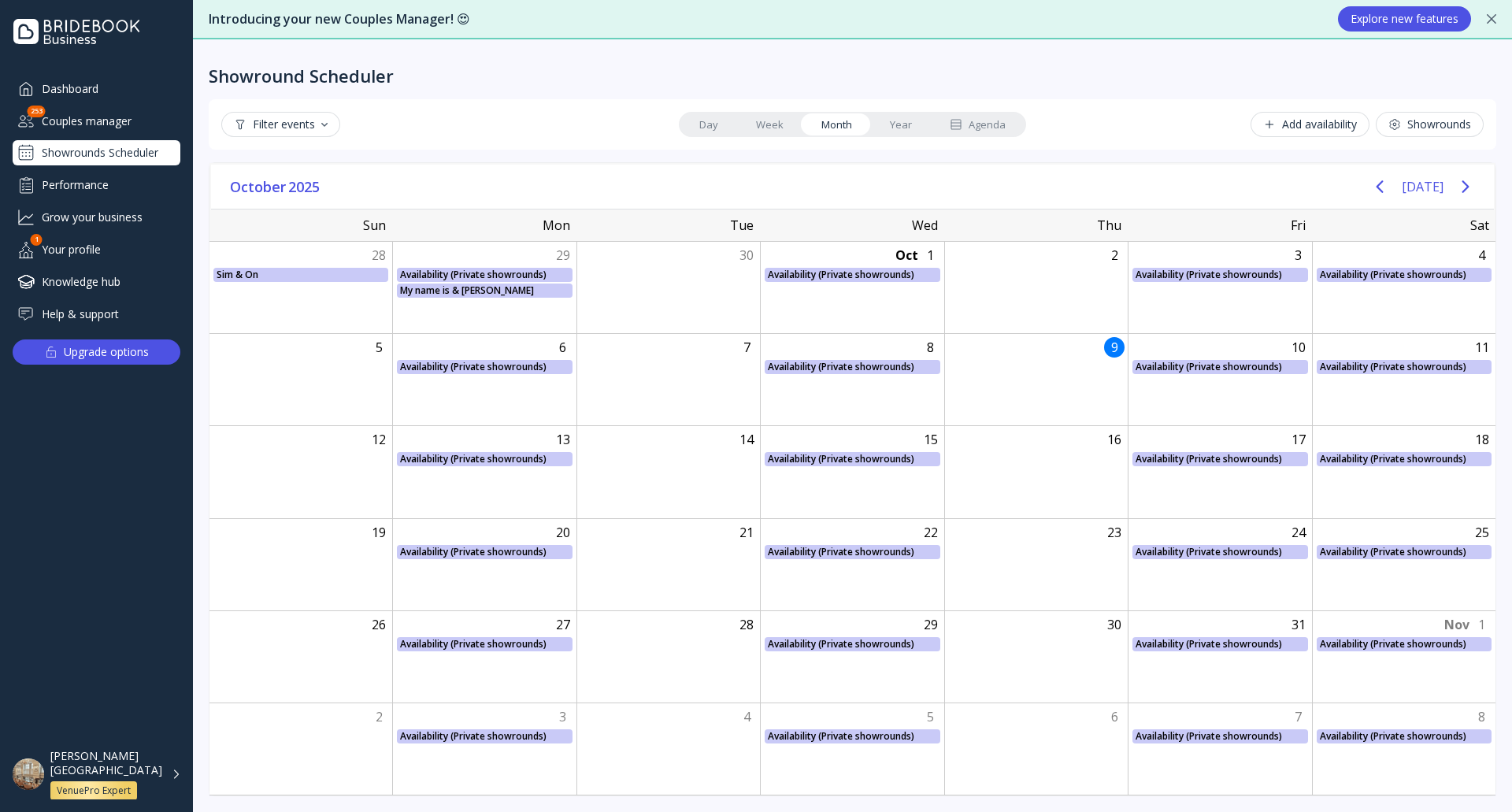
click at [896, 117] on link "Year" at bounding box center [901, 124] width 60 height 22
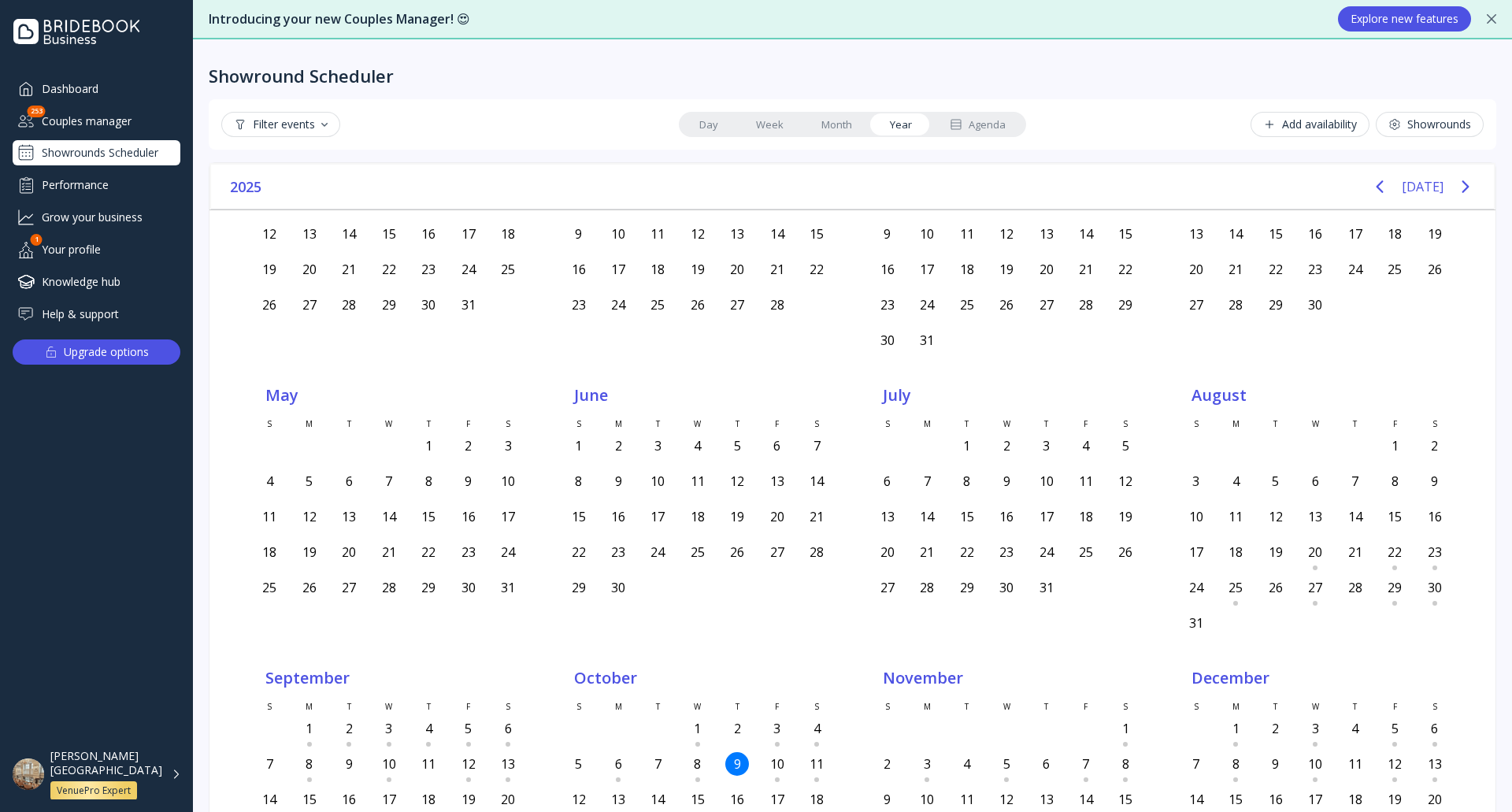
scroll to position [0, 0]
